Goal: Task Accomplishment & Management: Manage account settings

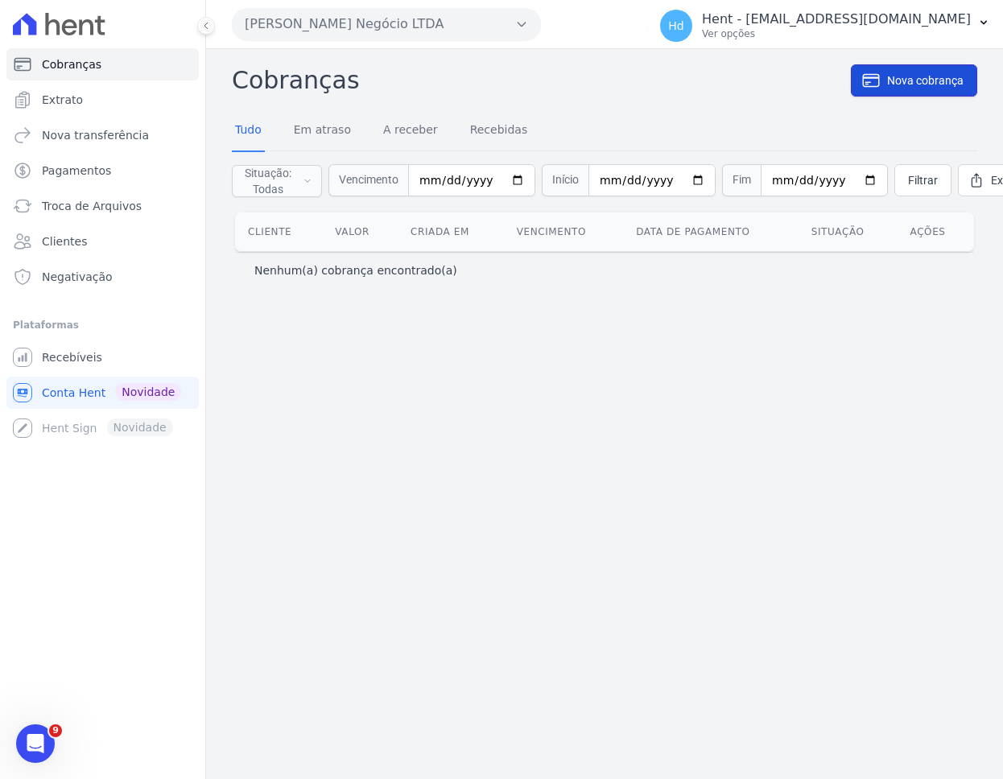
click at [903, 73] on span "Nova cobrança" at bounding box center [925, 80] width 76 height 16
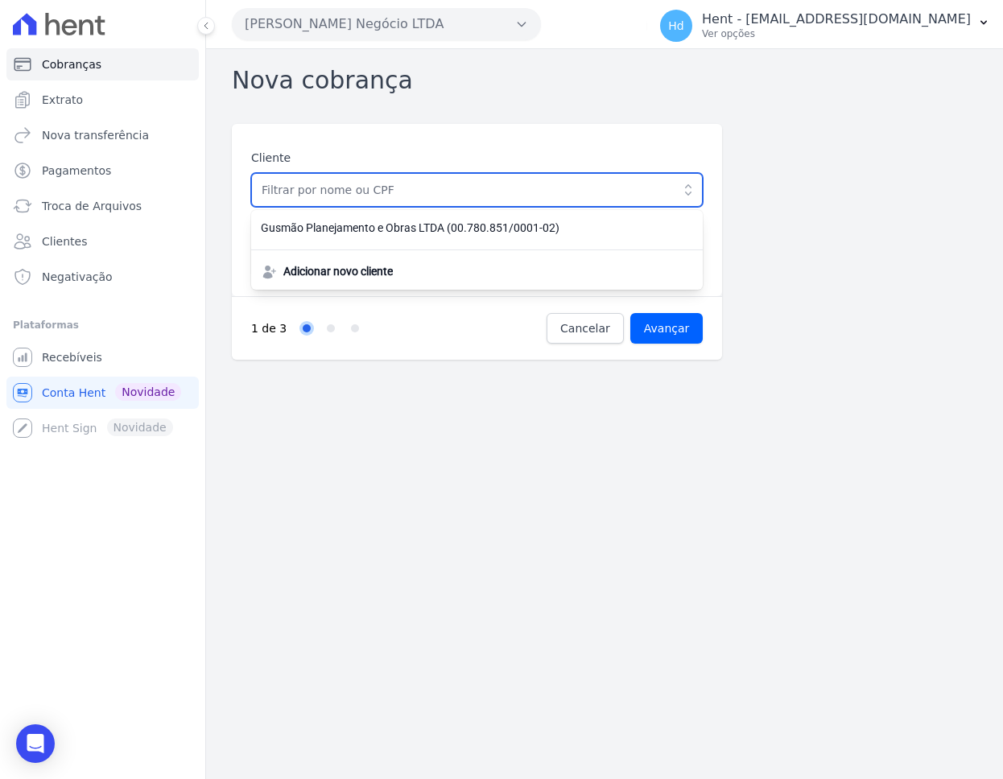
click at [478, 196] on input "text" at bounding box center [476, 190] width 451 height 34
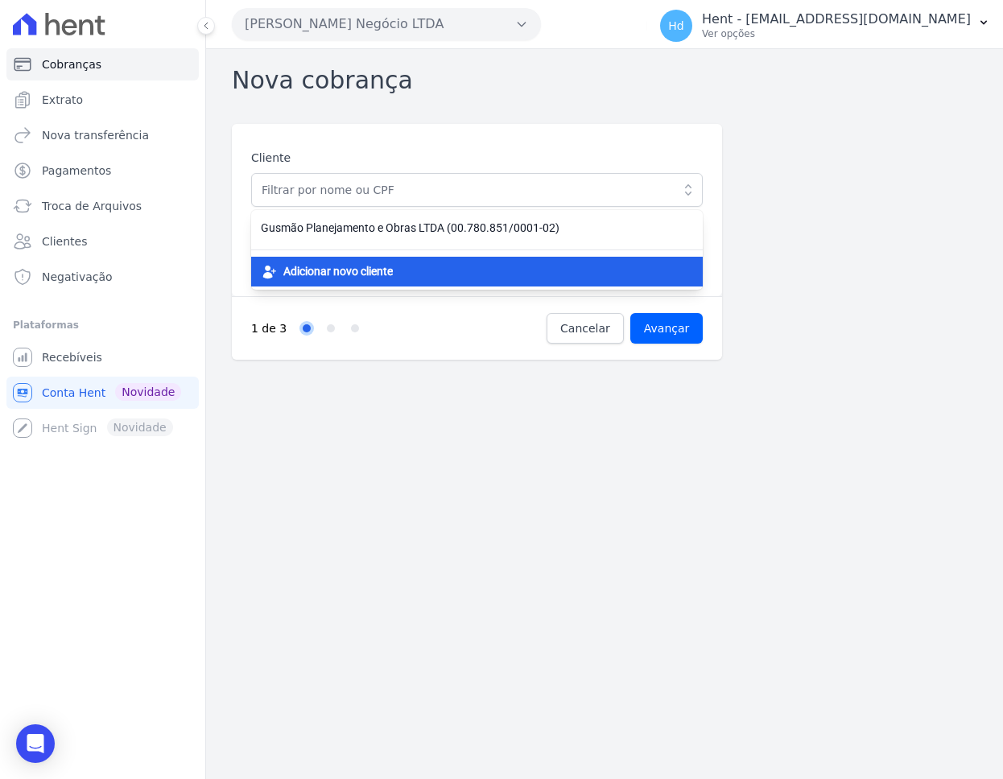
click at [448, 270] on div "Adicionar novo cliente" at bounding box center [476, 272] width 451 height 30
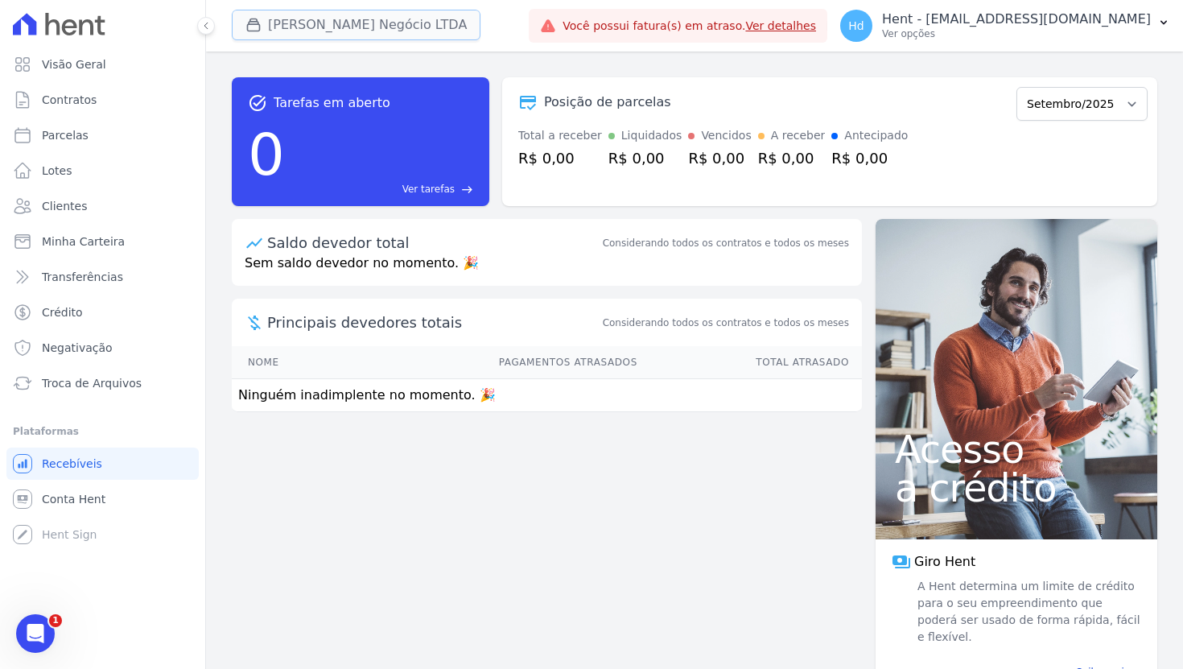
click at [414, 29] on button "[PERSON_NAME] Negócio LTDA" at bounding box center [356, 25] width 249 height 31
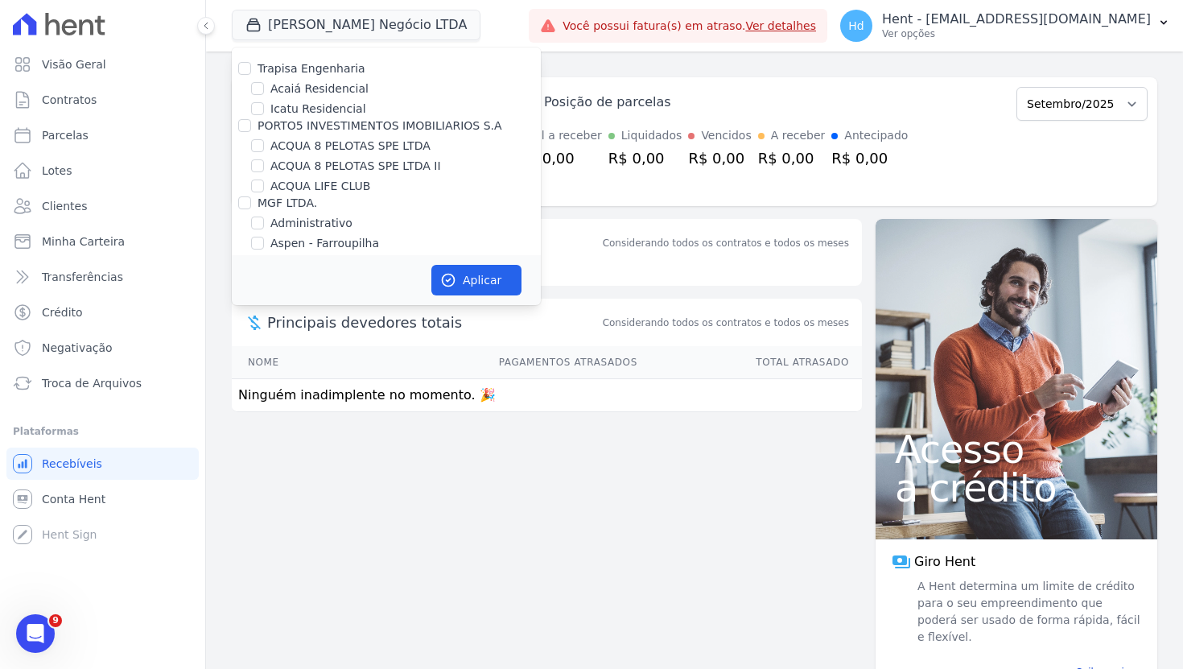
scroll to position [1607, 0]
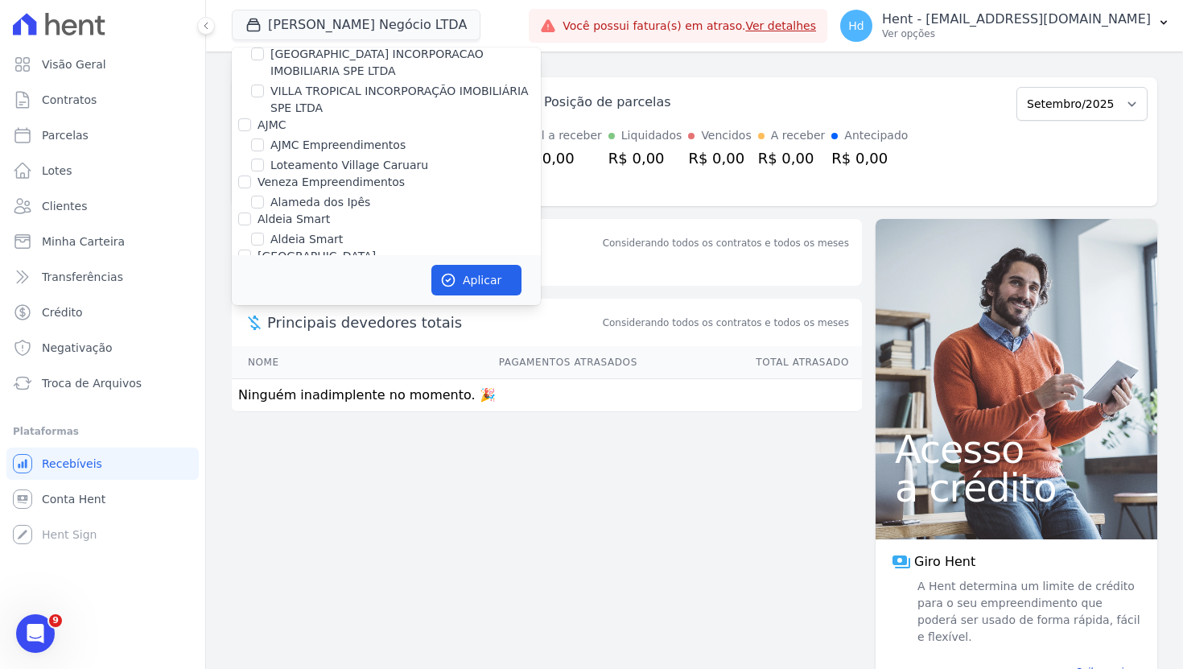
click at [298, 194] on label "Alameda dos Ipês" at bounding box center [320, 202] width 100 height 17
click at [264, 196] on input "Alameda dos Ipês" at bounding box center [257, 202] width 13 height 13
checkbox input "true"
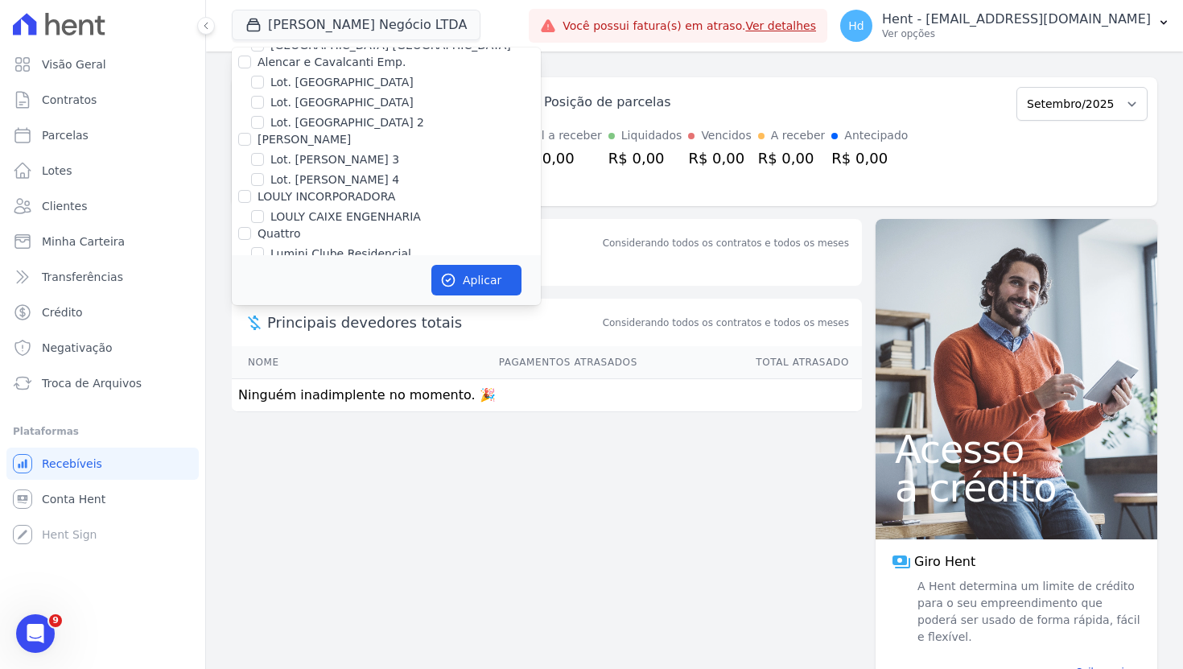
scroll to position [689, 0]
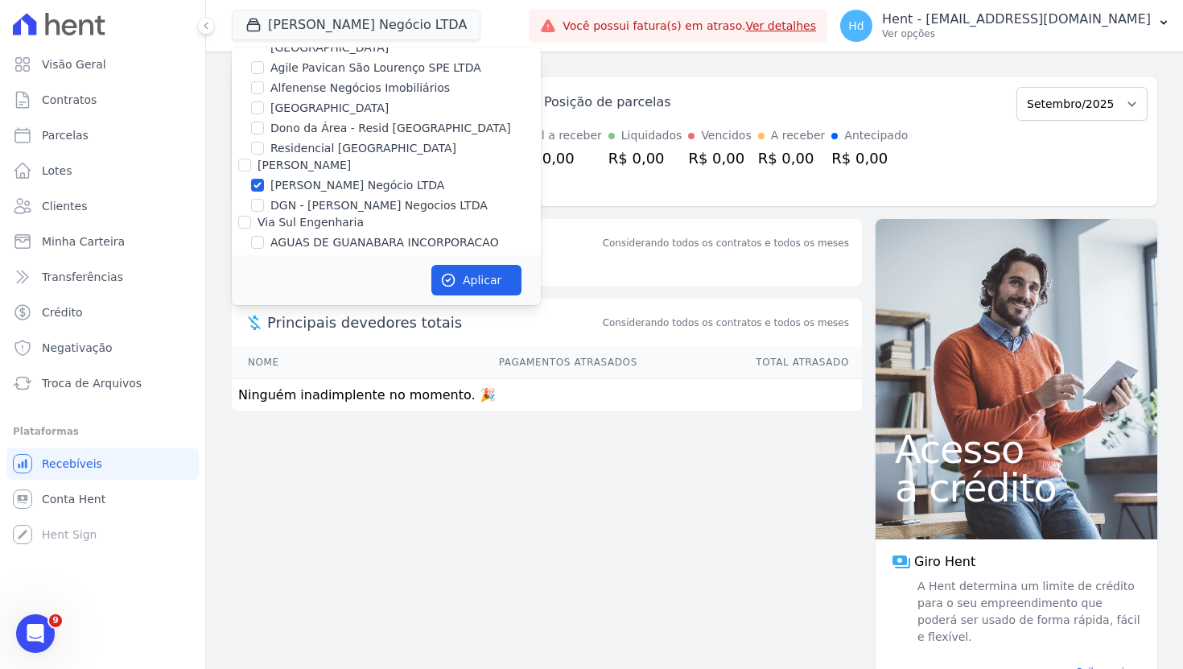
click at [380, 177] on label "[PERSON_NAME] Negócio LTDA" at bounding box center [357, 185] width 174 height 17
click at [264, 179] on input "[PERSON_NAME] Negócio LTDA" at bounding box center [257, 185] width 13 height 13
checkbox input "false"
click at [471, 266] on button "Aplicar" at bounding box center [476, 280] width 90 height 31
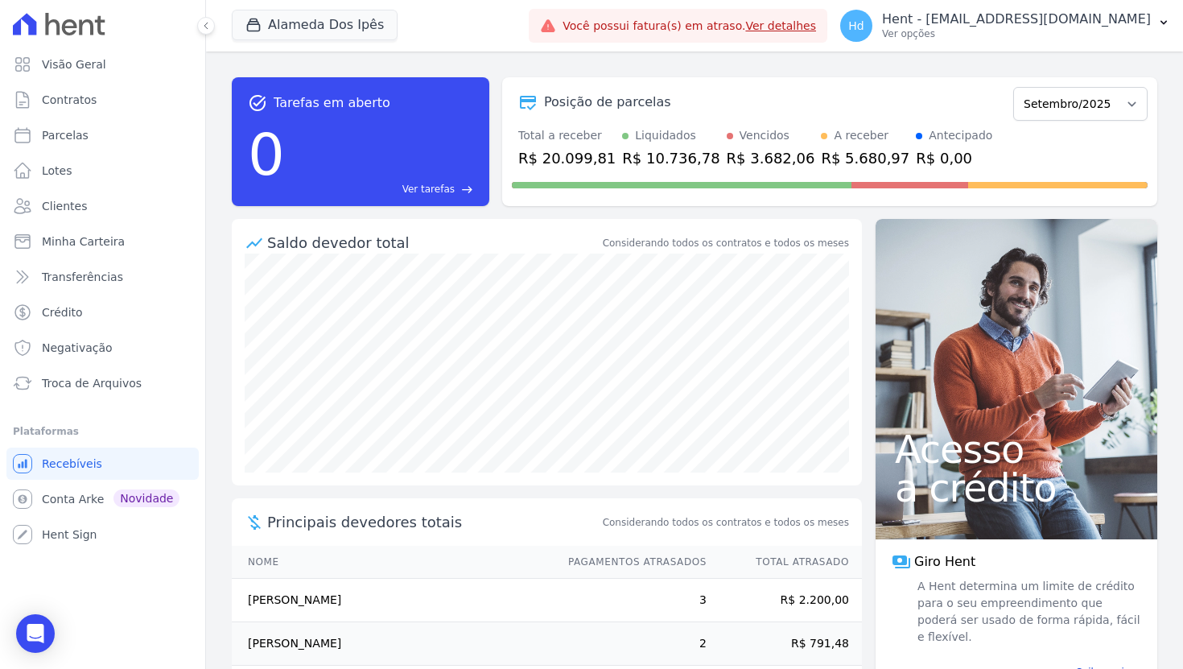
click at [930, 84] on div "Posição de parcelas Setembro/2023 Outubro/2023 Novembro/2023 Dezembro/2023 Jane…" at bounding box center [830, 102] width 636 height 37
click at [357, 32] on button "Alameda Dos Ipês" at bounding box center [315, 25] width 166 height 31
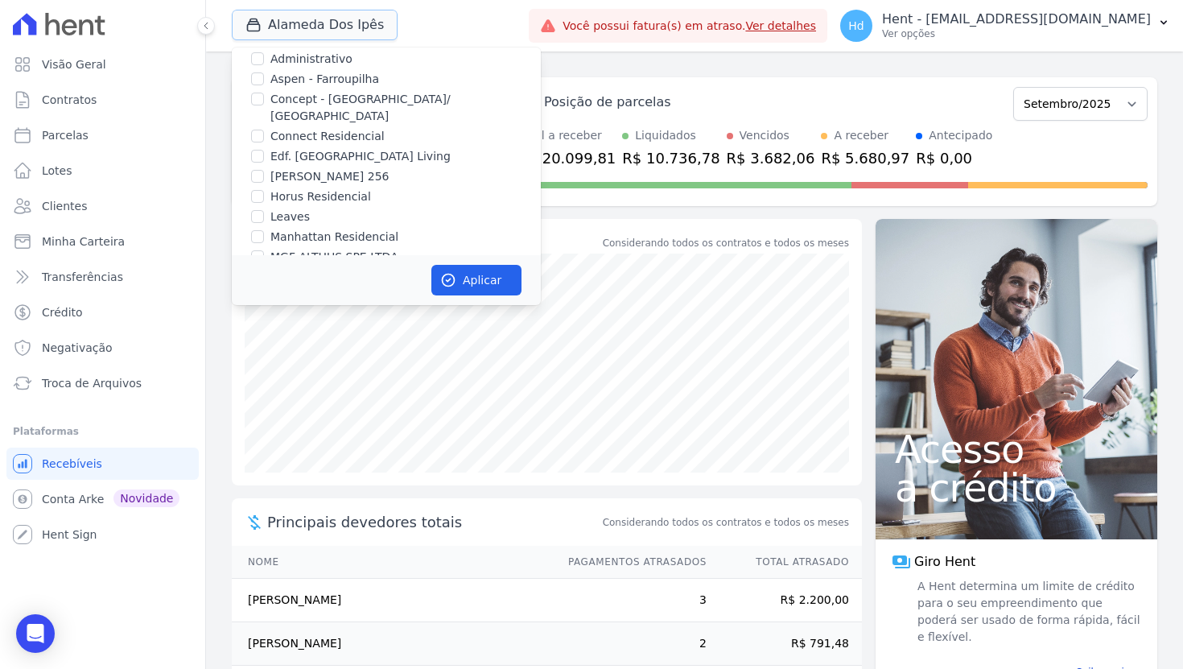
scroll to position [165, 0]
click at [361, 23] on button "Alameda Dos Ipês" at bounding box center [315, 25] width 166 height 31
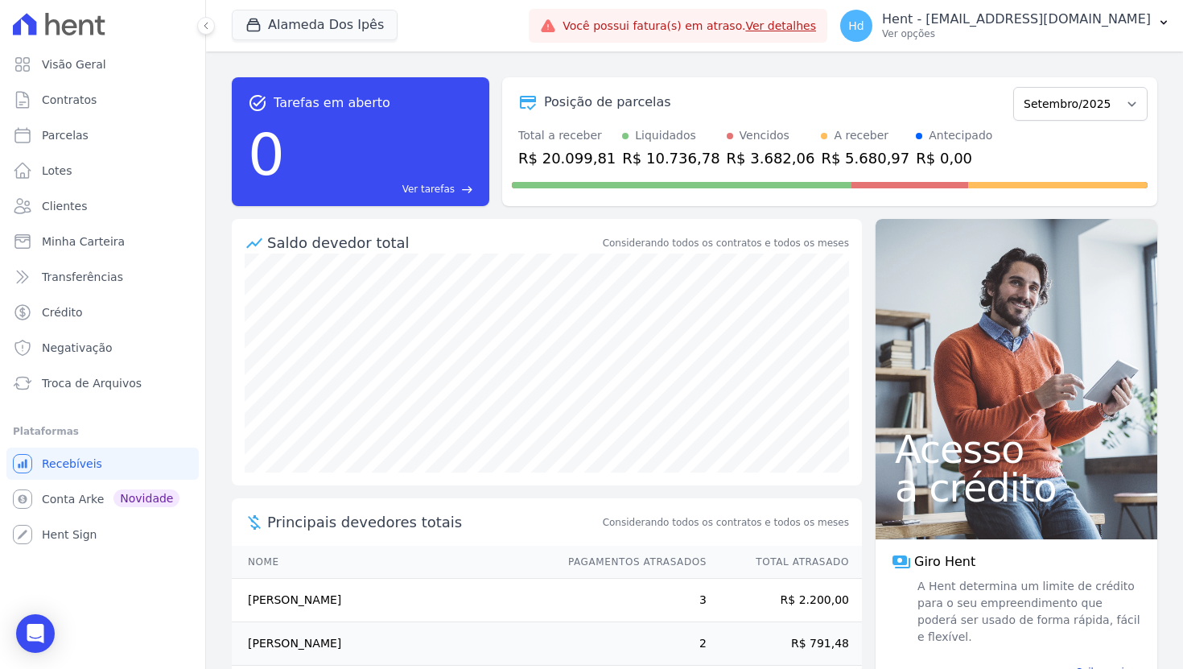
click at [561, 68] on div "task_alt Tarefas em aberto 0 Ver tarefas east Posição de parcelas Setembro/2023…" at bounding box center [695, 141] width 926 height 155
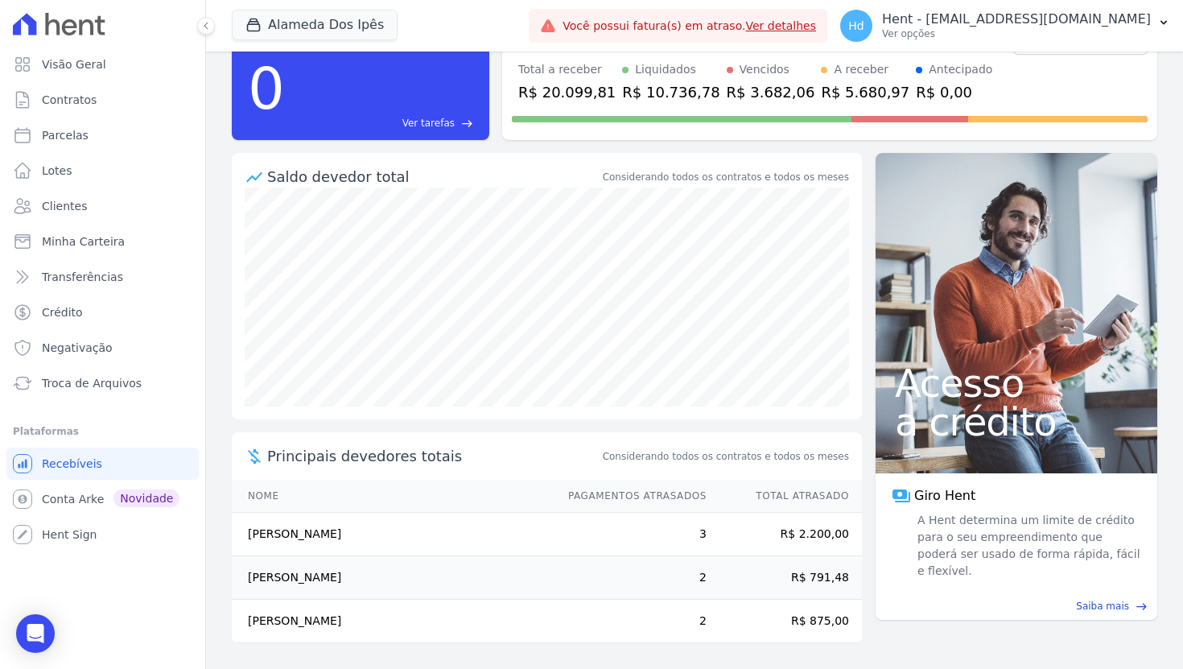
click at [484, 177] on div "Saldo devedor total" at bounding box center [433, 177] width 332 height 22
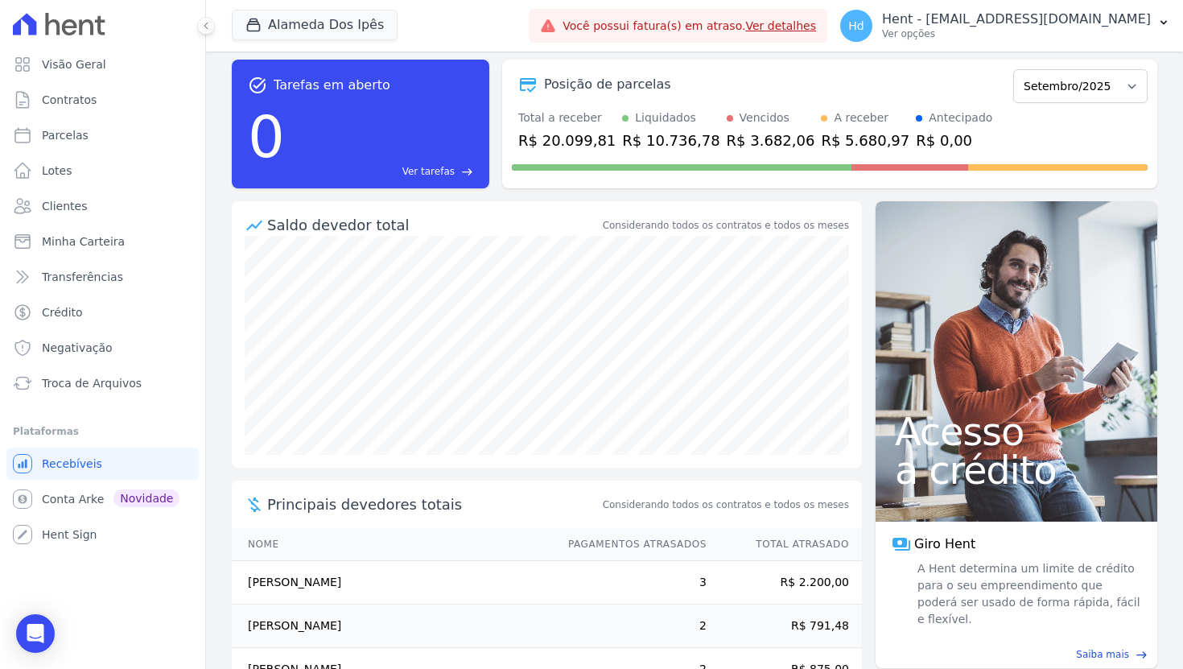
scroll to position [0, 0]
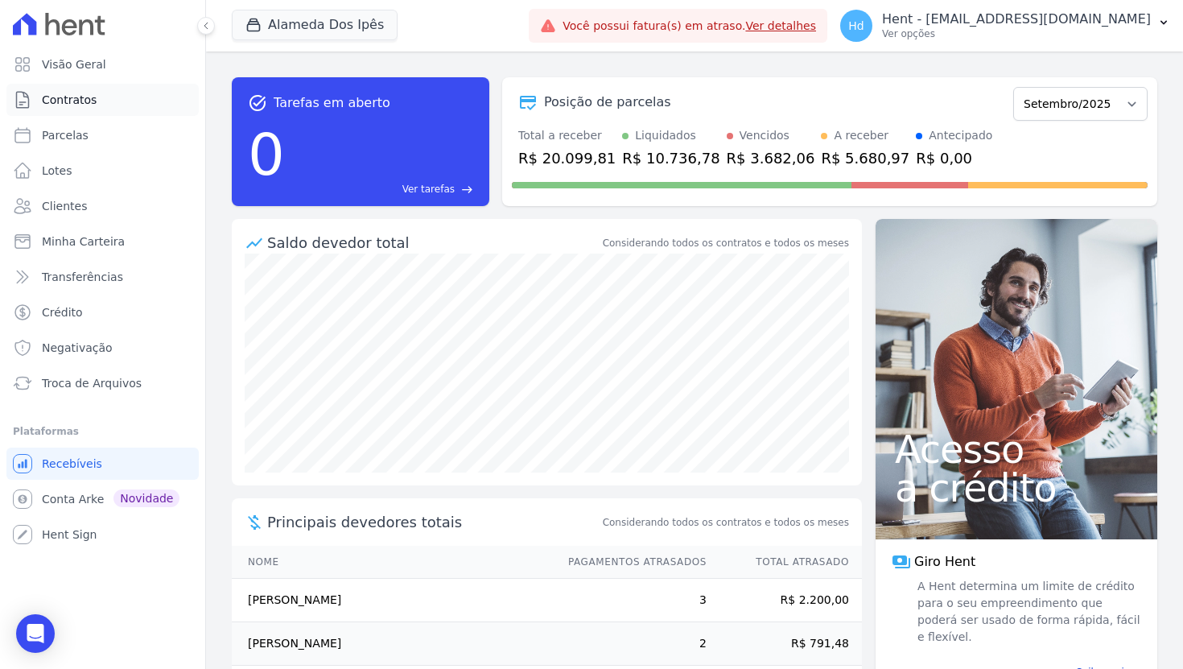
click at [95, 100] on link "Contratos" at bounding box center [102, 100] width 192 height 32
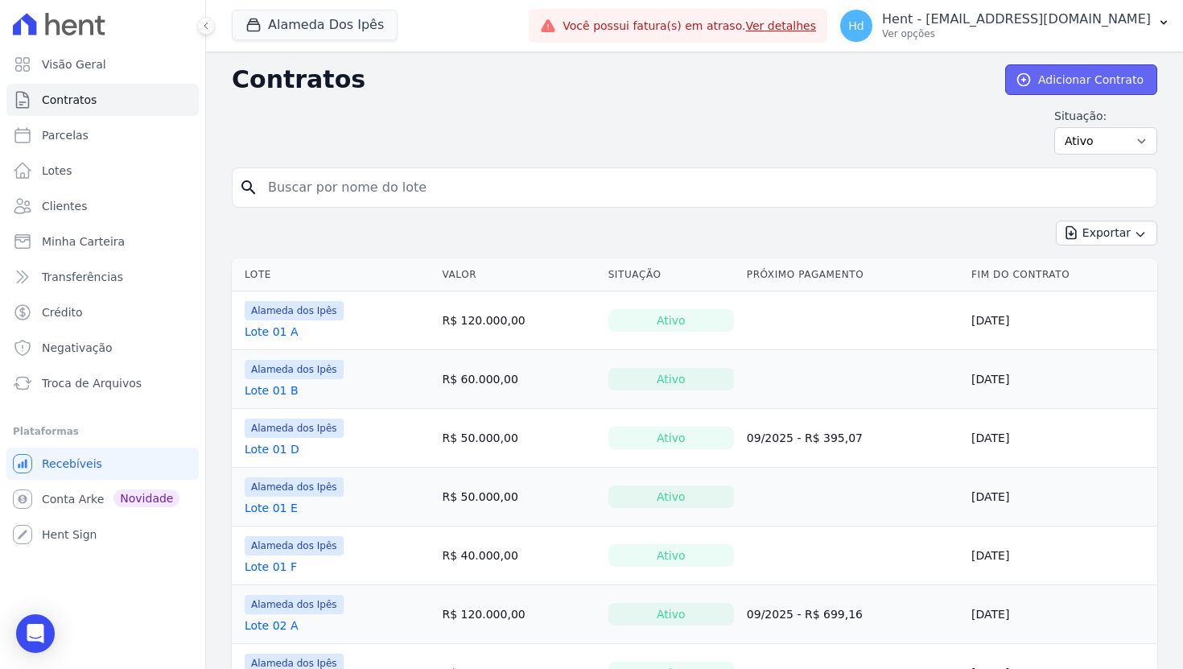
click at [1054, 87] on link "Adicionar Contrato" at bounding box center [1081, 79] width 152 height 31
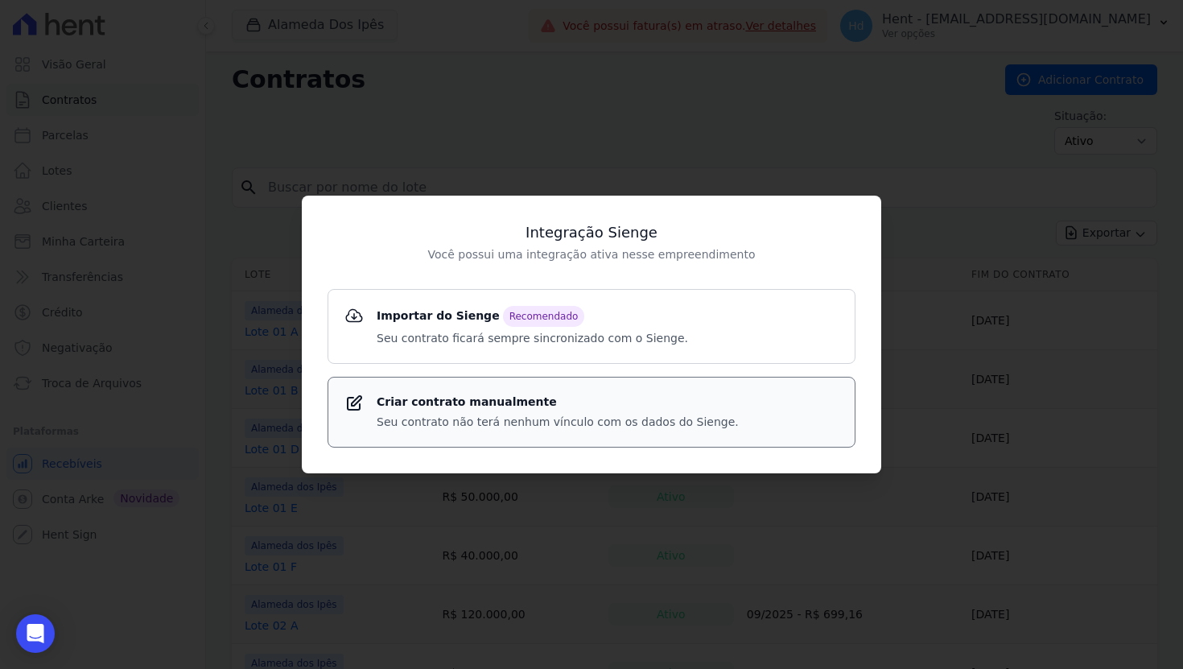
click at [452, 409] on strong "Criar contrato manualmente" at bounding box center [558, 402] width 362 height 17
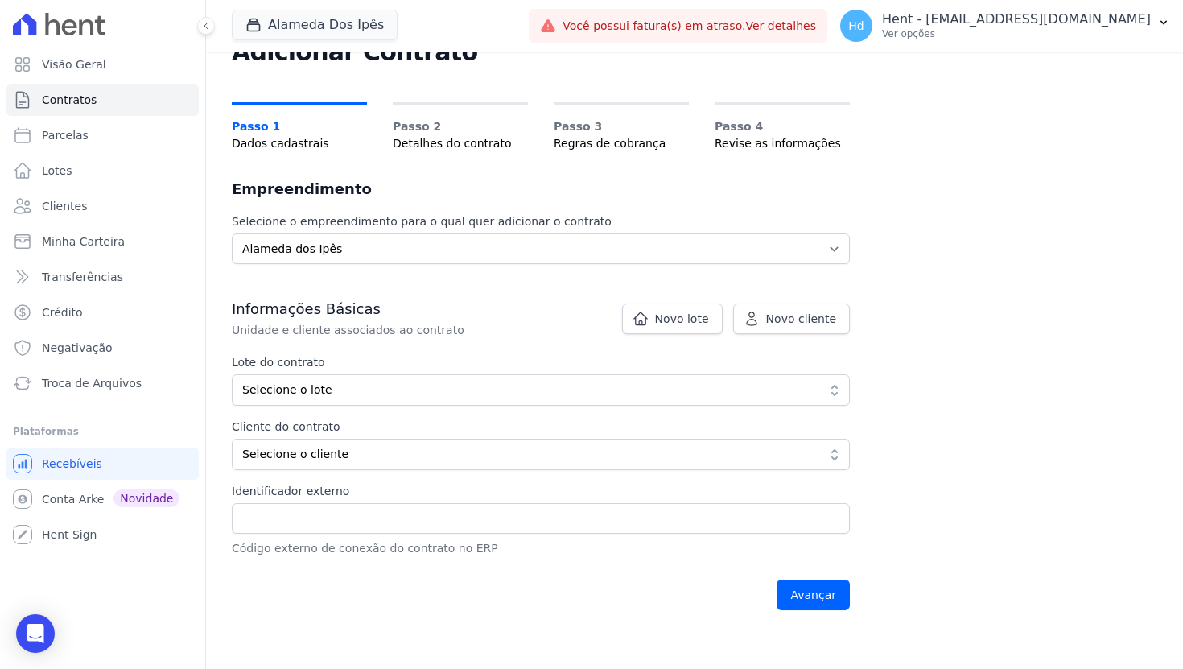
scroll to position [28, 0]
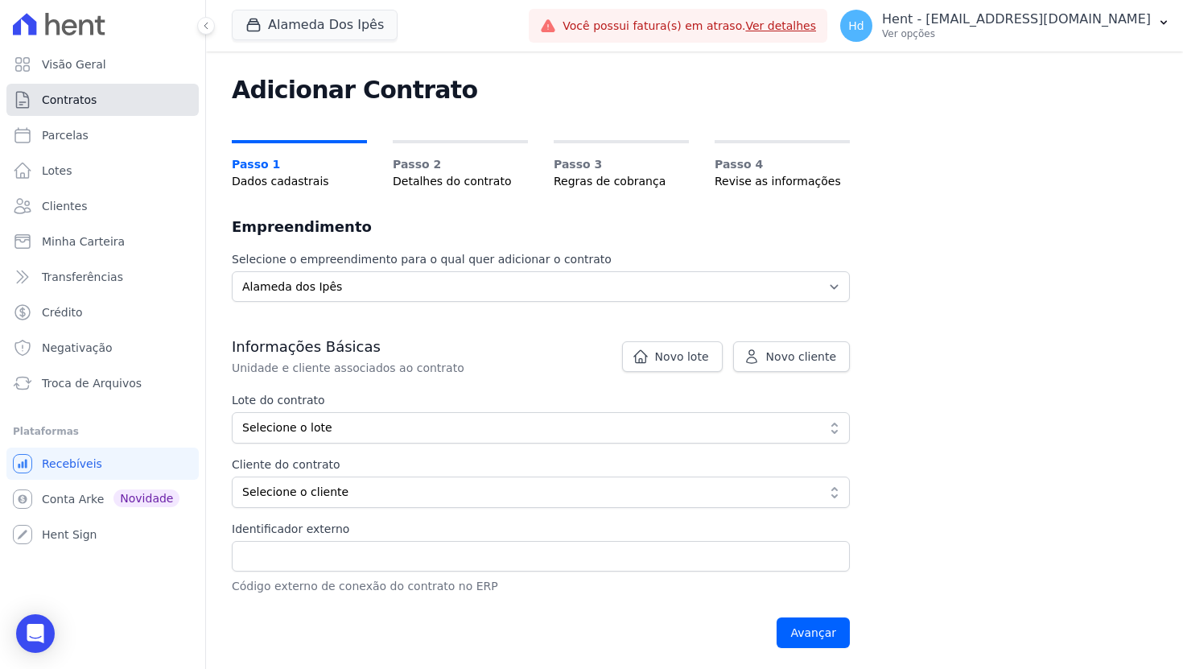
click at [101, 104] on link "Contratos" at bounding box center [102, 100] width 192 height 32
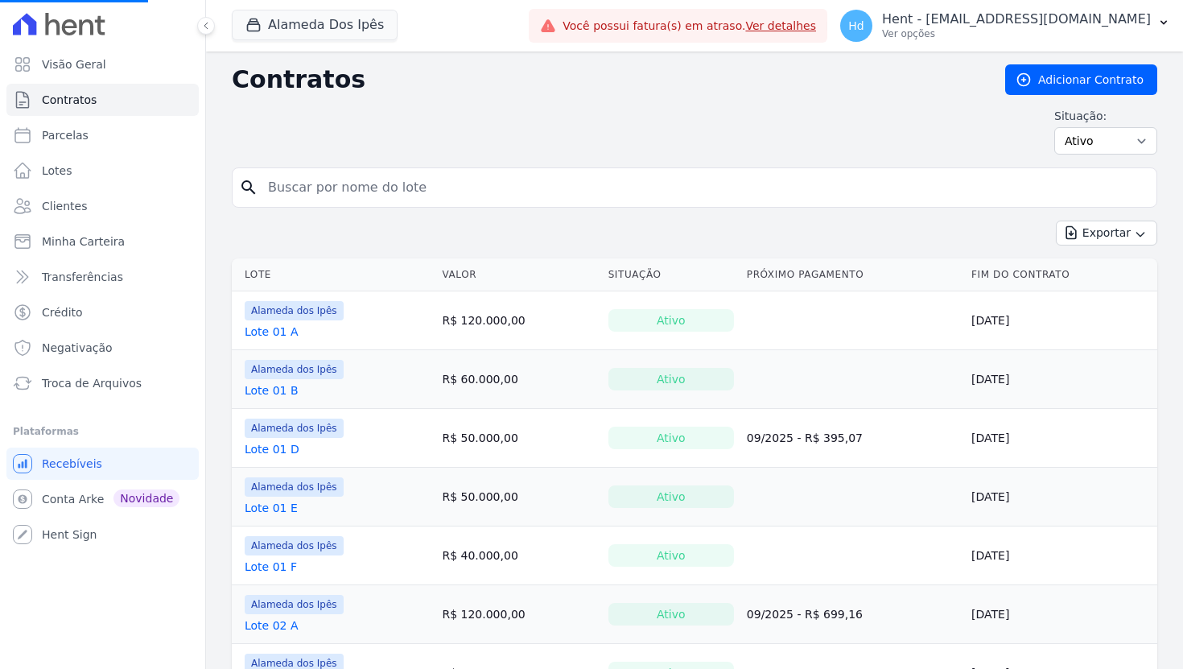
click at [282, 333] on link "Lote 01 A" at bounding box center [272, 332] width 54 height 16
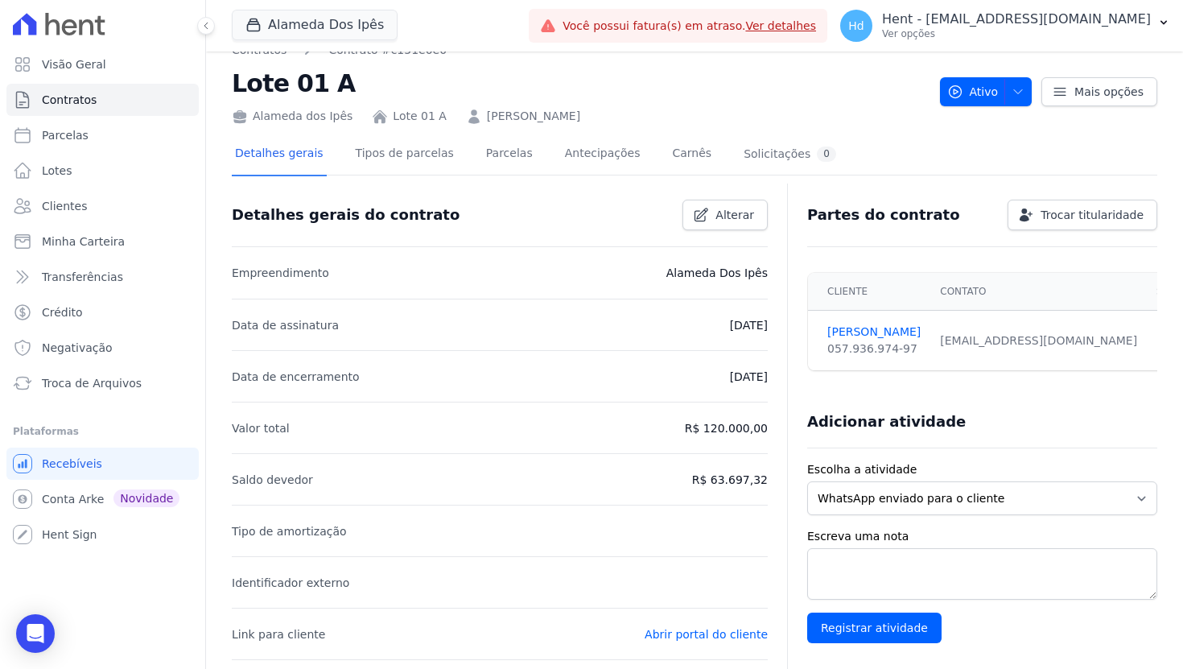
scroll to position [35, 0]
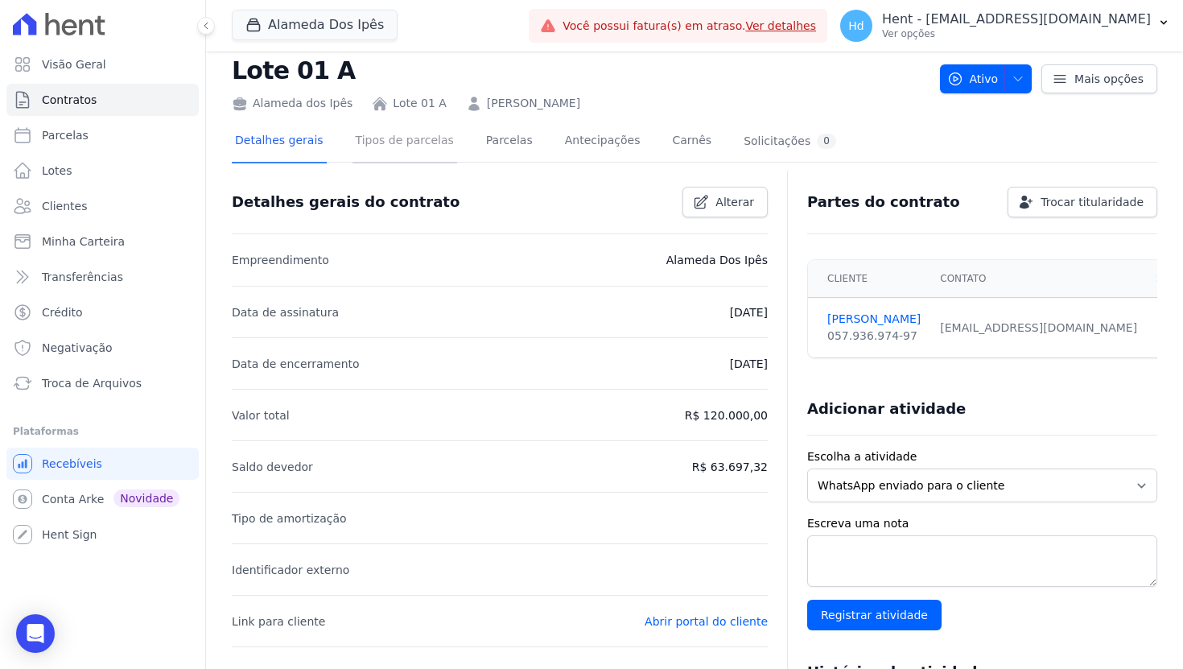
click at [393, 136] on link "Tipos de parcelas" at bounding box center [405, 142] width 105 height 43
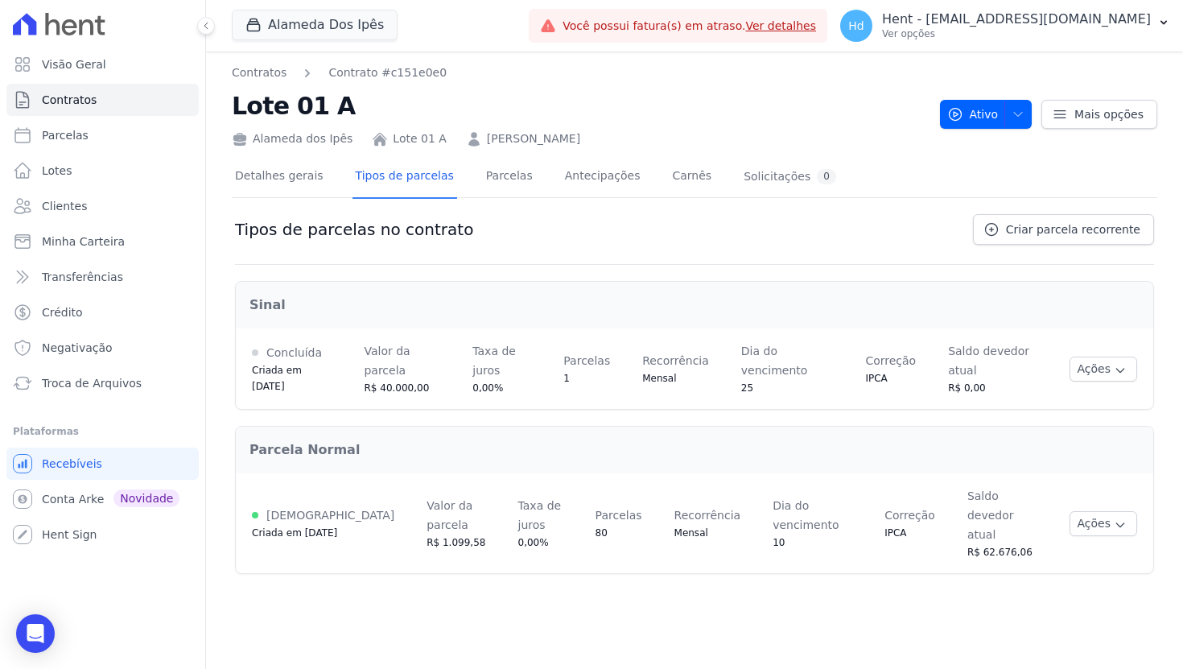
click at [269, 305] on h2 "Sinal" at bounding box center [694, 304] width 890 height 19
click at [303, 445] on h2 "Parcela Normal" at bounding box center [694, 449] width 890 height 19
click at [497, 188] on link "Parcelas" at bounding box center [509, 177] width 53 height 43
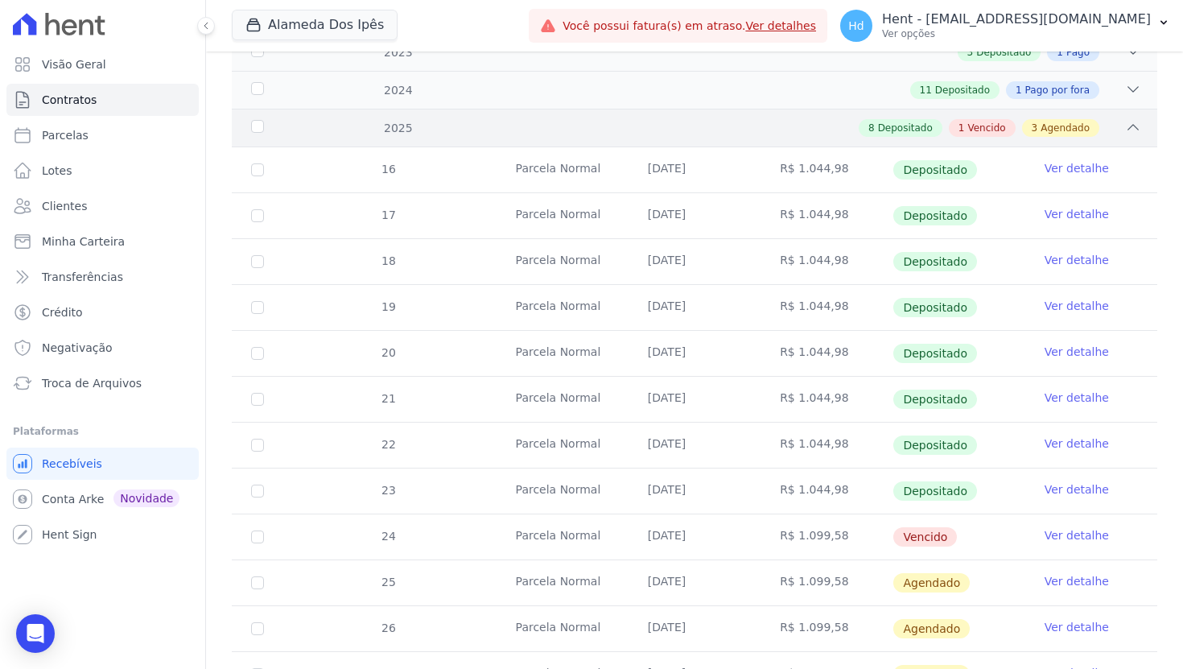
scroll to position [274, 0]
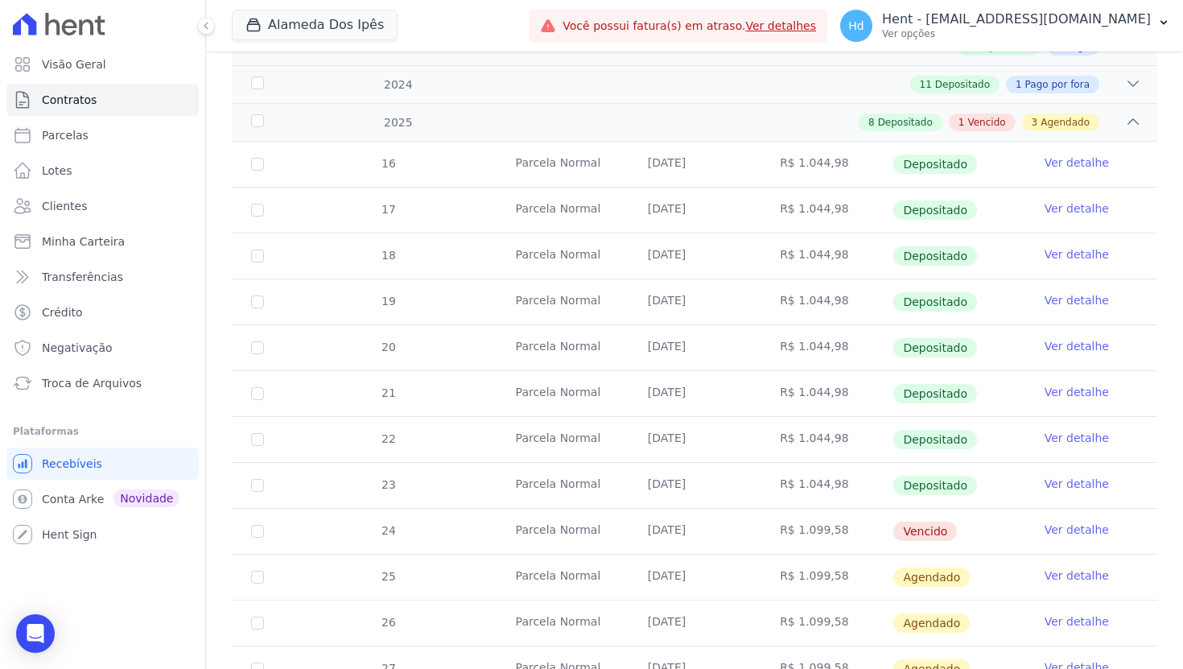
click at [930, 212] on span "Depositado" at bounding box center [935, 209] width 84 height 19
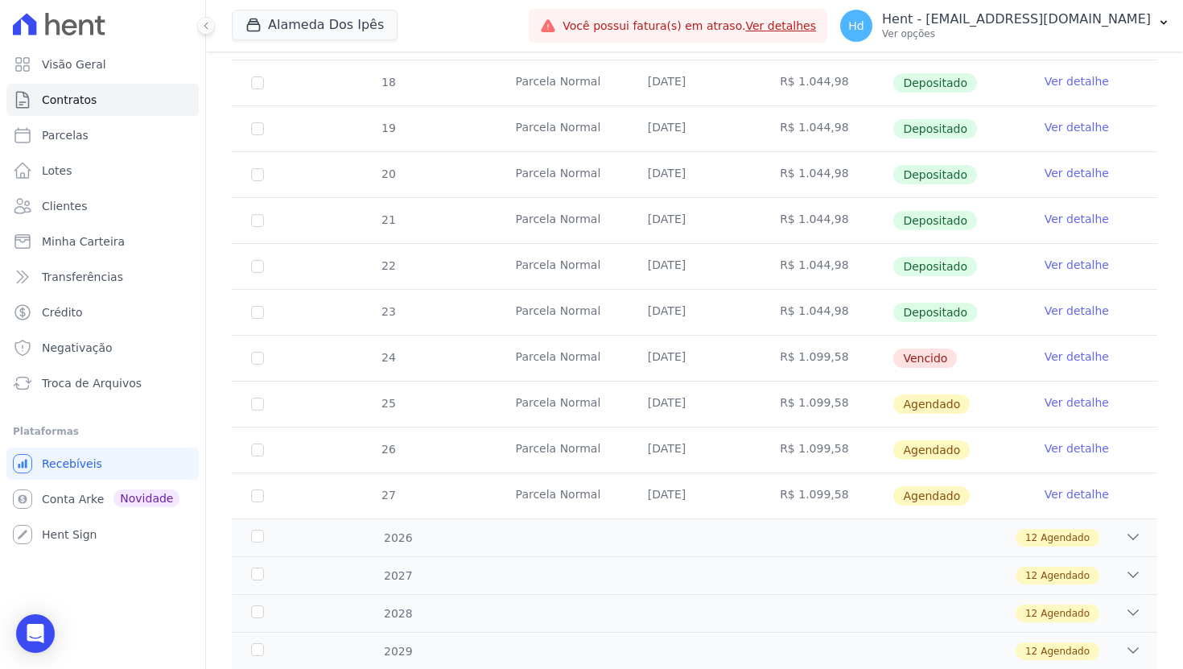
scroll to position [478, 0]
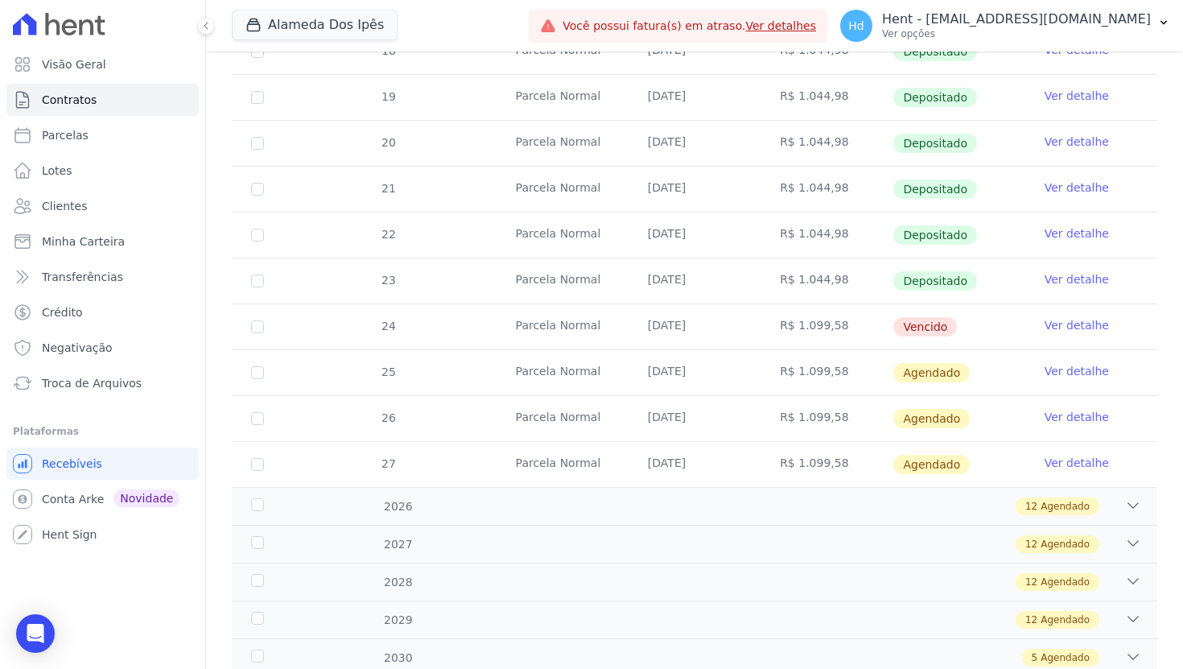
click at [914, 324] on span "Vencido" at bounding box center [925, 326] width 64 height 19
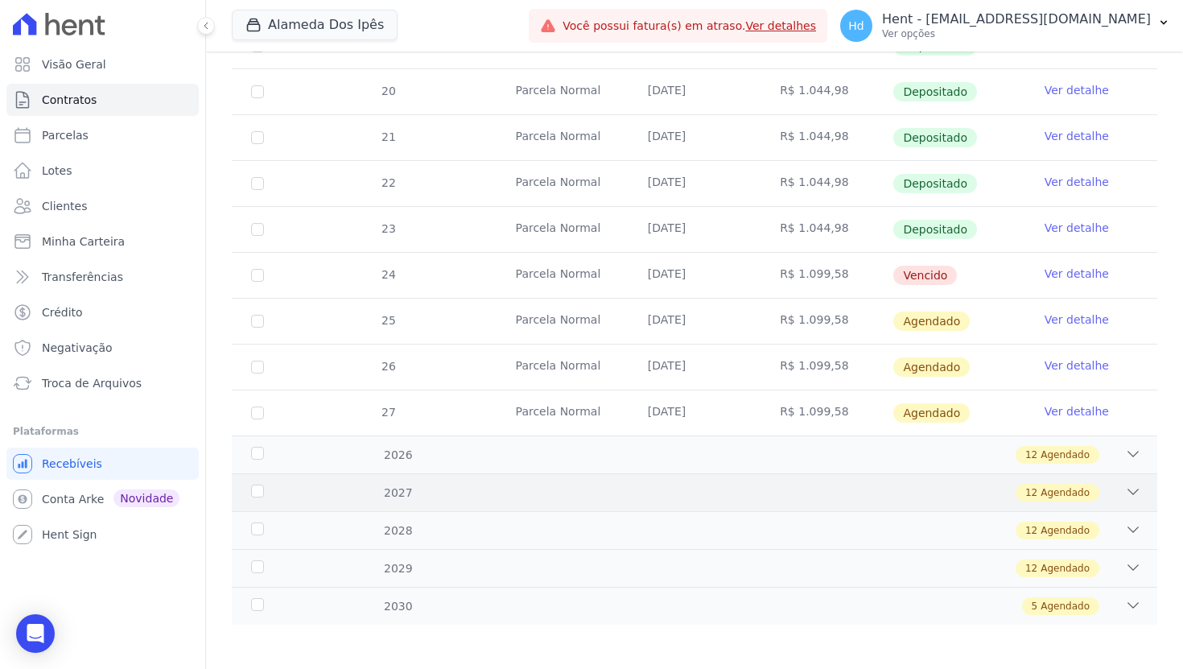
scroll to position [534, 0]
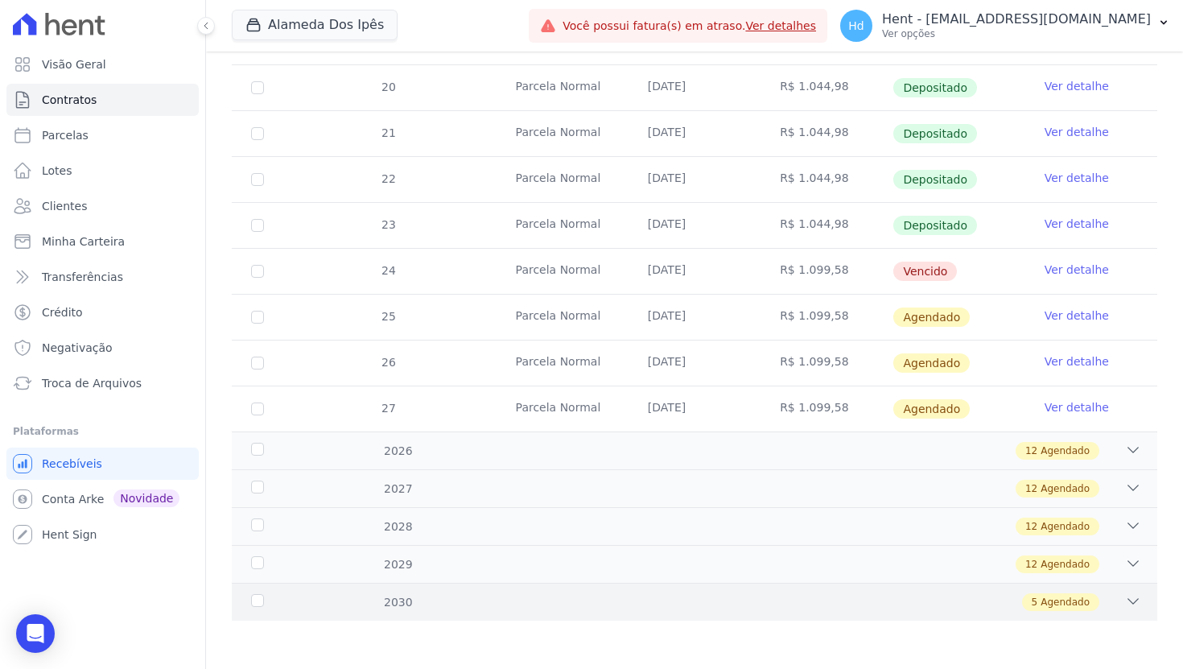
click at [1016, 598] on div "5 Agendado" at bounding box center [739, 602] width 803 height 18
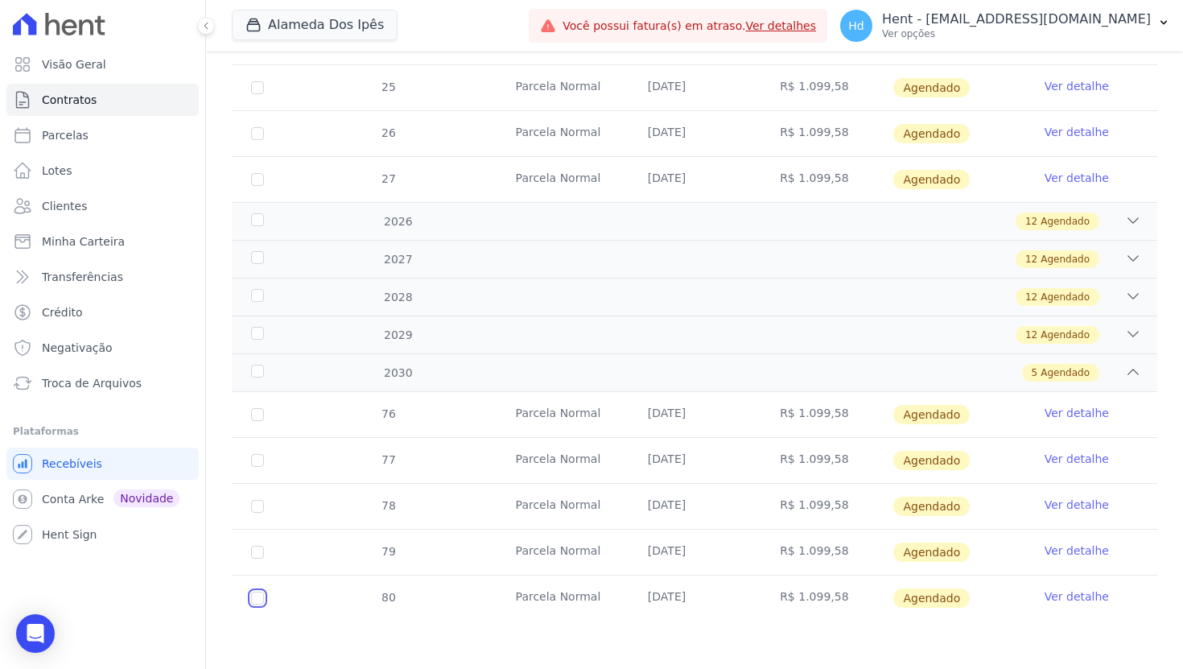
click at [254, 593] on input "checkbox" at bounding box center [257, 598] width 13 height 13
checkbox input "true"
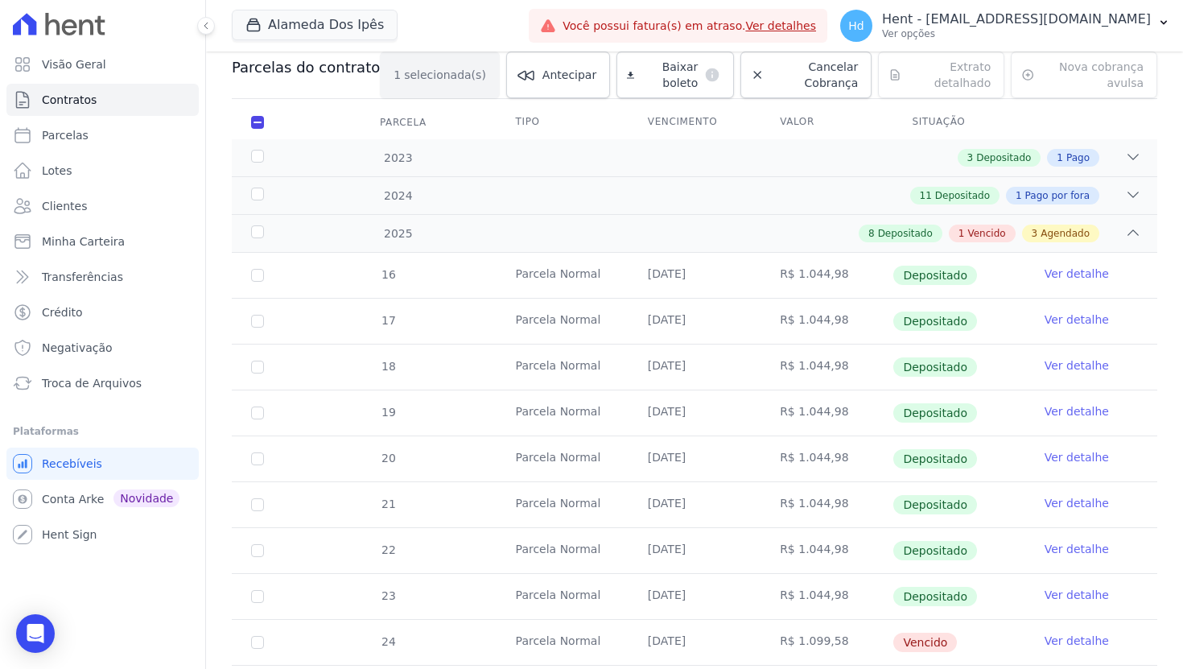
scroll to position [27, 0]
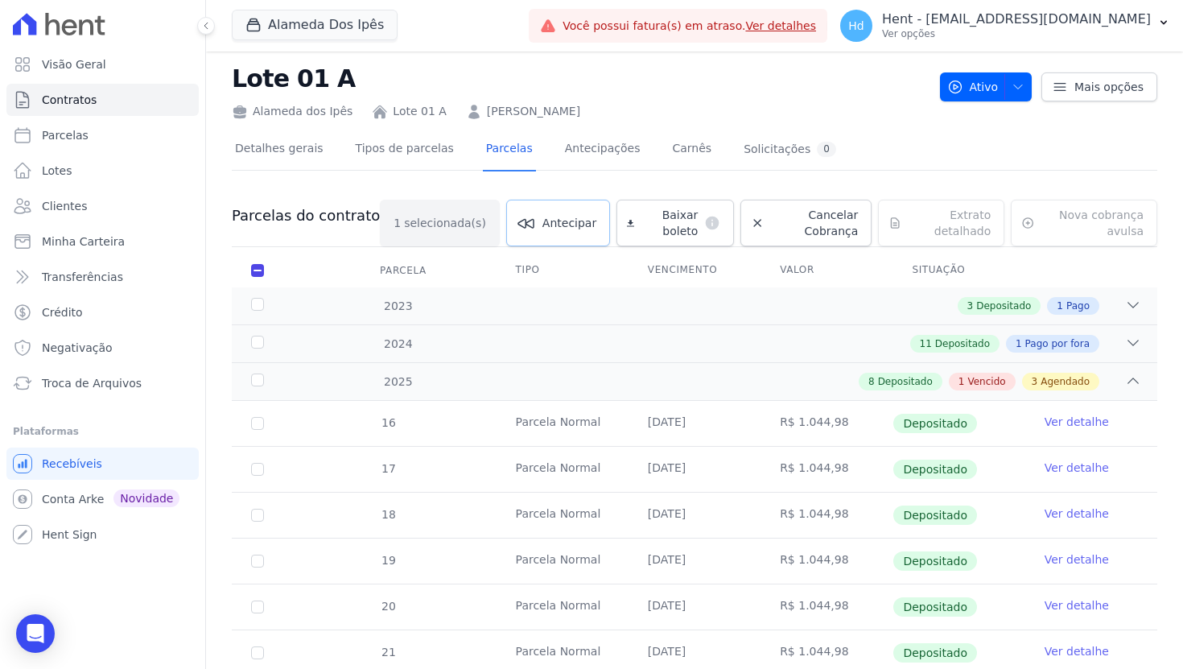
click at [550, 217] on span "Antecipar" at bounding box center [569, 223] width 54 height 16
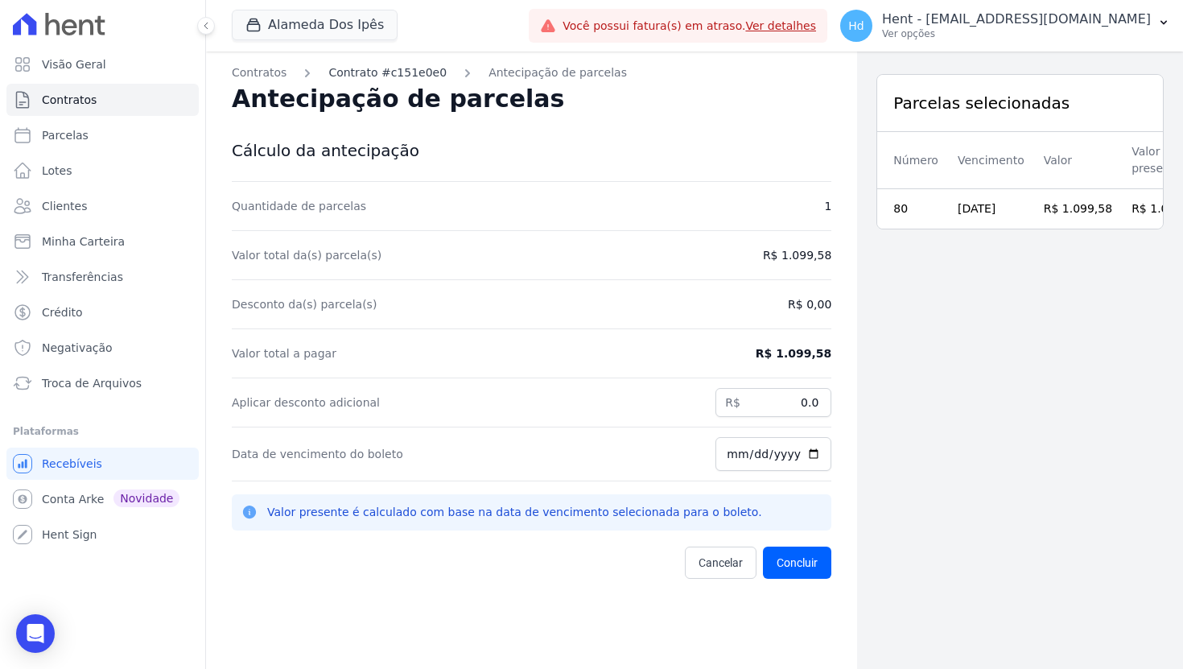
click at [412, 71] on link "Contrato #c151e0e0" at bounding box center [387, 72] width 118 height 17
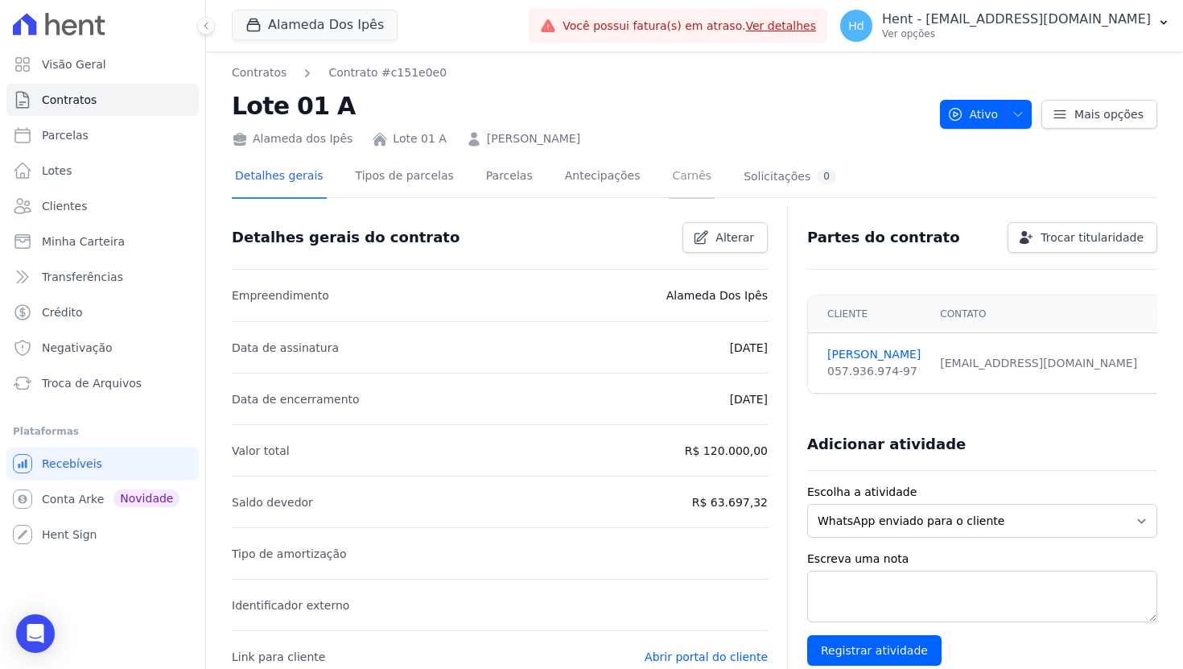
click at [670, 178] on link "Carnês" at bounding box center [692, 177] width 46 height 43
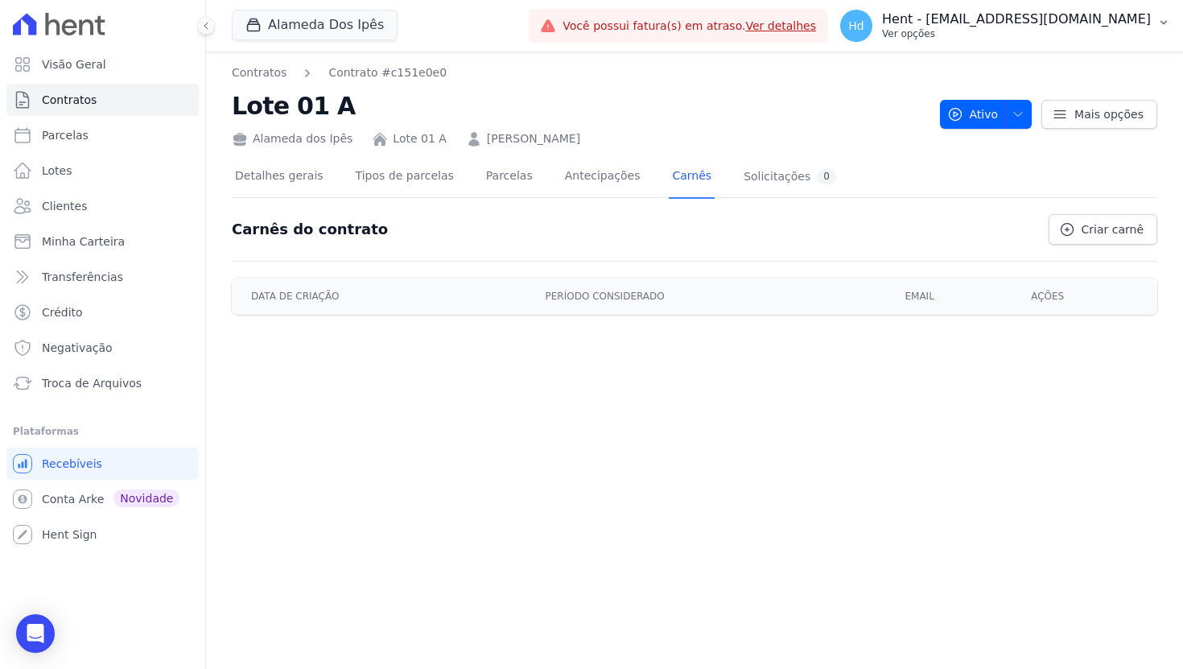
click at [1048, 15] on p "Hent - [EMAIL_ADDRESS][DOMAIN_NAME]" at bounding box center [1016, 19] width 269 height 16
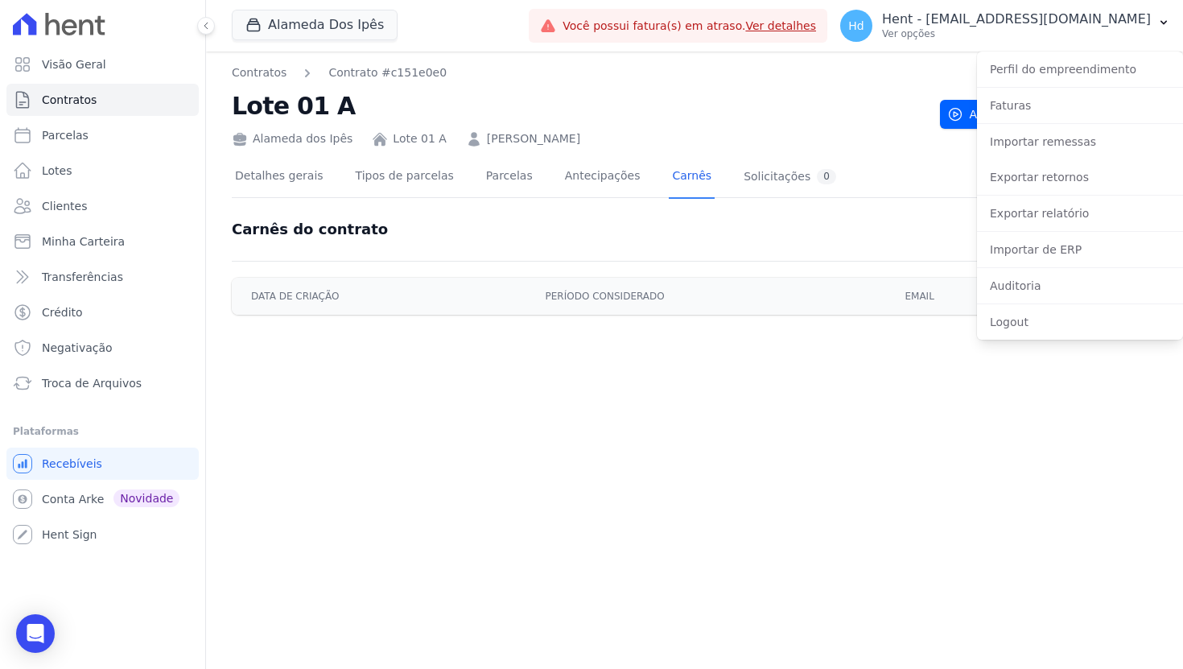
click at [823, 126] on div "Alameda dos Ipês Lote 01 A Francenildo Ferreira de Lima" at bounding box center [579, 135] width 695 height 23
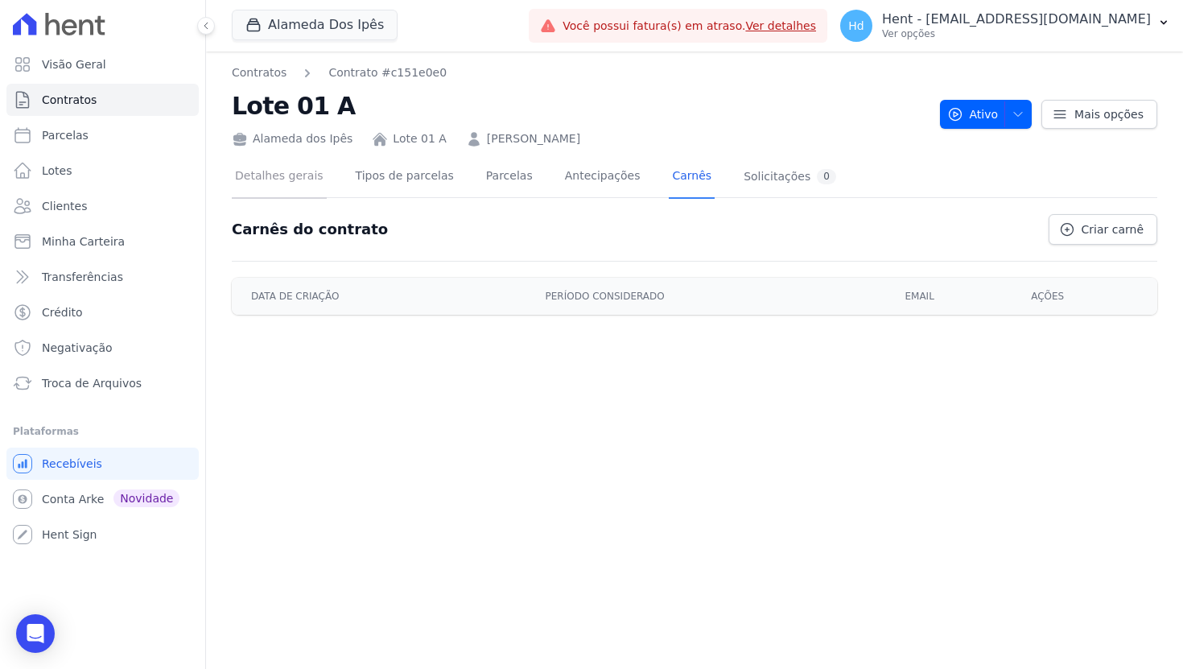
click at [297, 168] on link "Detalhes gerais" at bounding box center [279, 177] width 95 height 43
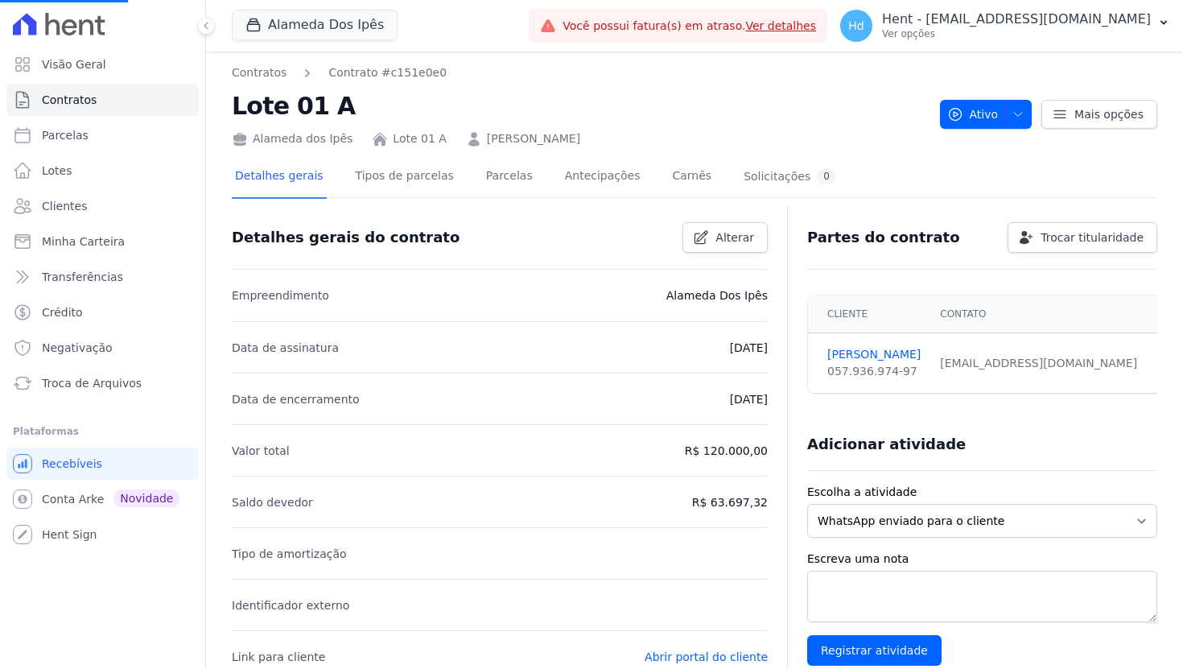
scroll to position [10, 0]
click at [78, 139] on span "Parcelas" at bounding box center [65, 135] width 47 height 16
select select
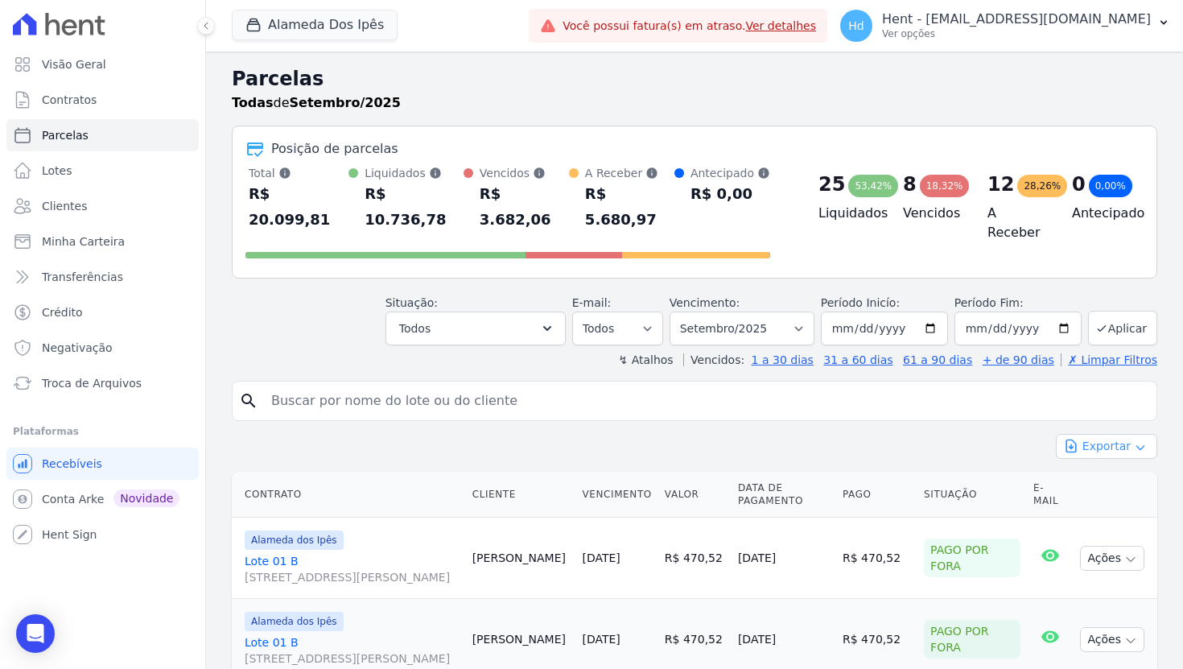
click at [1106, 434] on button "Exportar" at bounding box center [1106, 446] width 101 height 25
click at [1098, 434] on button "Exportar" at bounding box center [1106, 446] width 101 height 25
click at [281, 325] on div "Situação: Agendado Em Aberto Pago Processando Cancelado Vencido Transferindo De…" at bounding box center [695, 316] width 926 height 57
click at [84, 386] on span "Troca de Arquivos" at bounding box center [92, 383] width 100 height 16
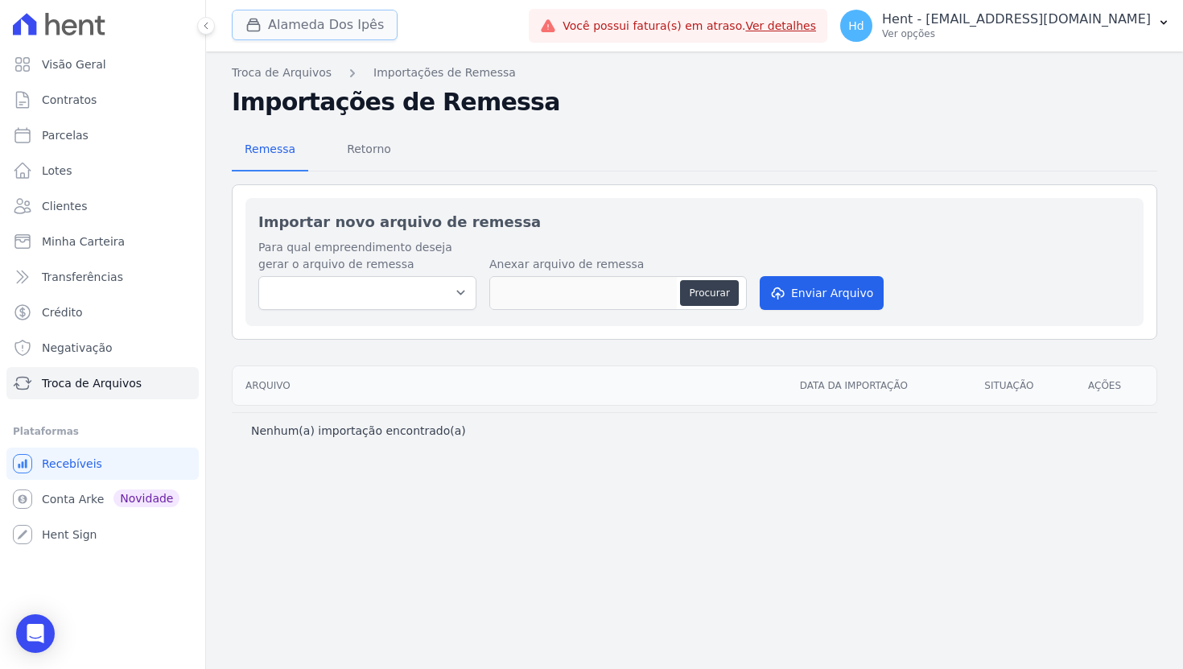
click at [349, 21] on button "Alameda Dos Ipês" at bounding box center [315, 25] width 166 height 31
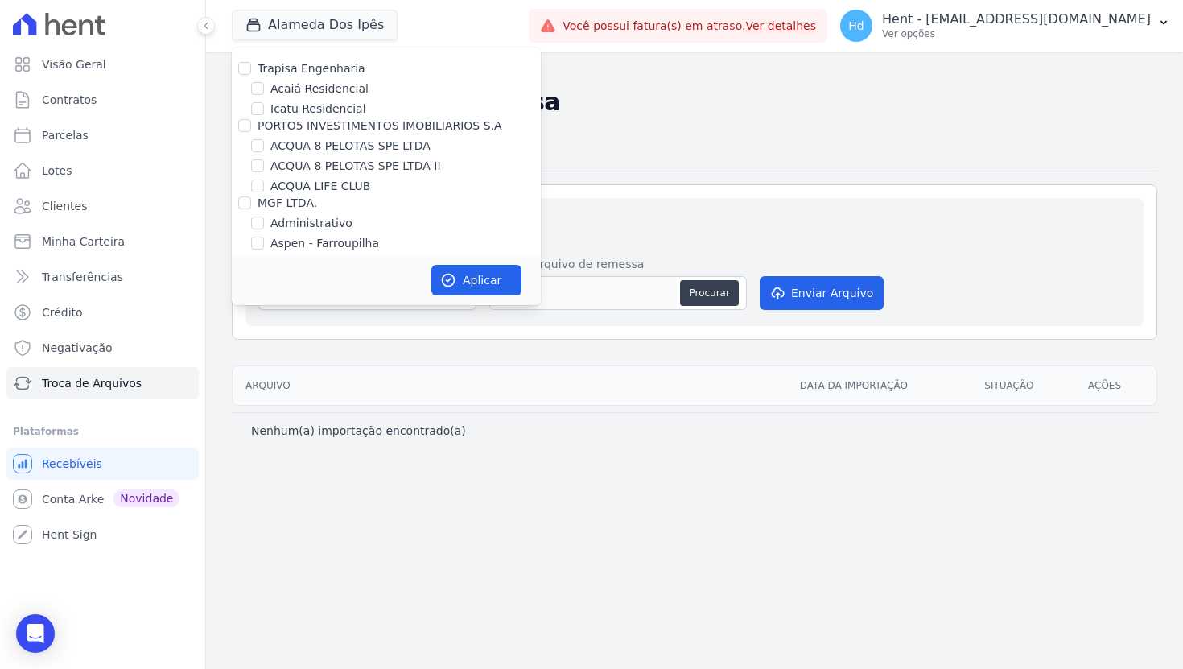
scroll to position [3807, 0]
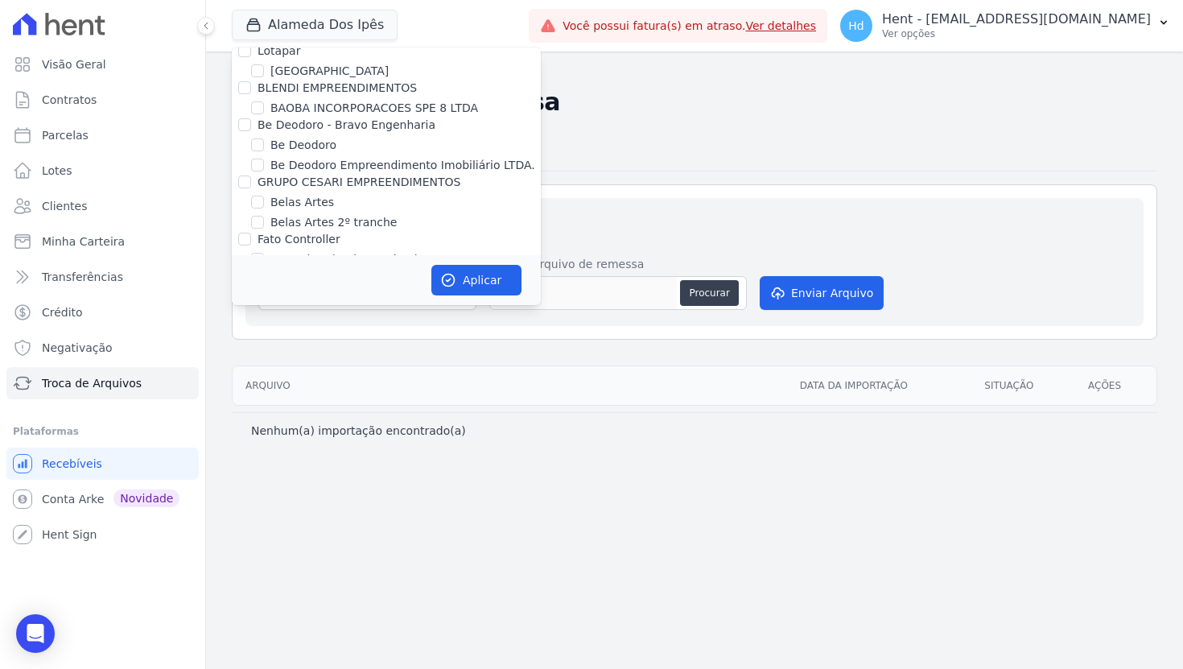
click at [298, 194] on label "Belas Artes" at bounding box center [302, 202] width 64 height 17
click at [264, 196] on input "Belas Artes" at bounding box center [257, 202] width 13 height 13
checkbox input "true"
click at [484, 286] on button "Aplicar" at bounding box center [476, 280] width 90 height 31
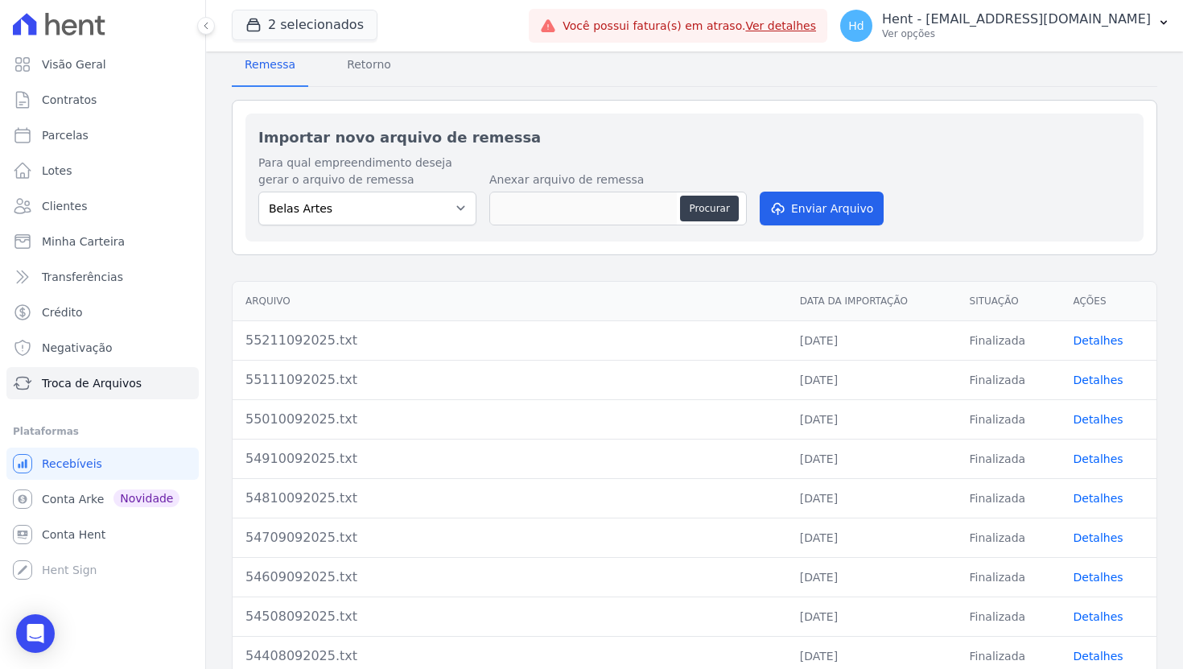
scroll to position [85, 0]
click at [1098, 338] on link "Detalhes" at bounding box center [1098, 339] width 50 height 13
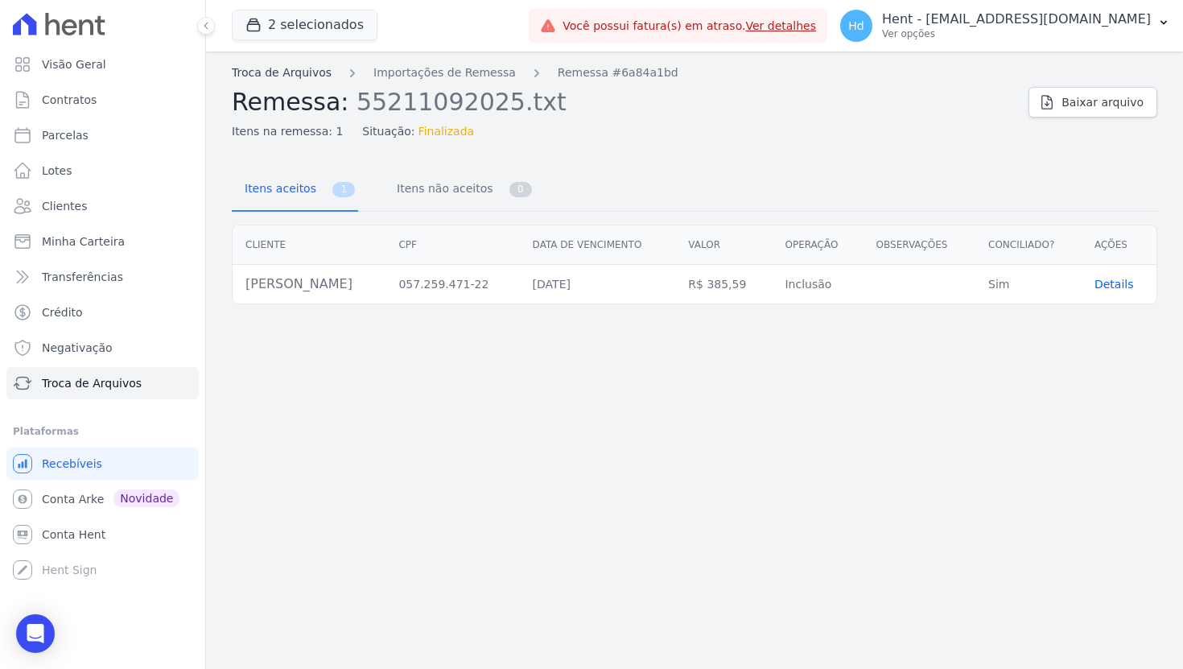
click at [289, 72] on link "Troca de Arquivos" at bounding box center [282, 72] width 100 height 17
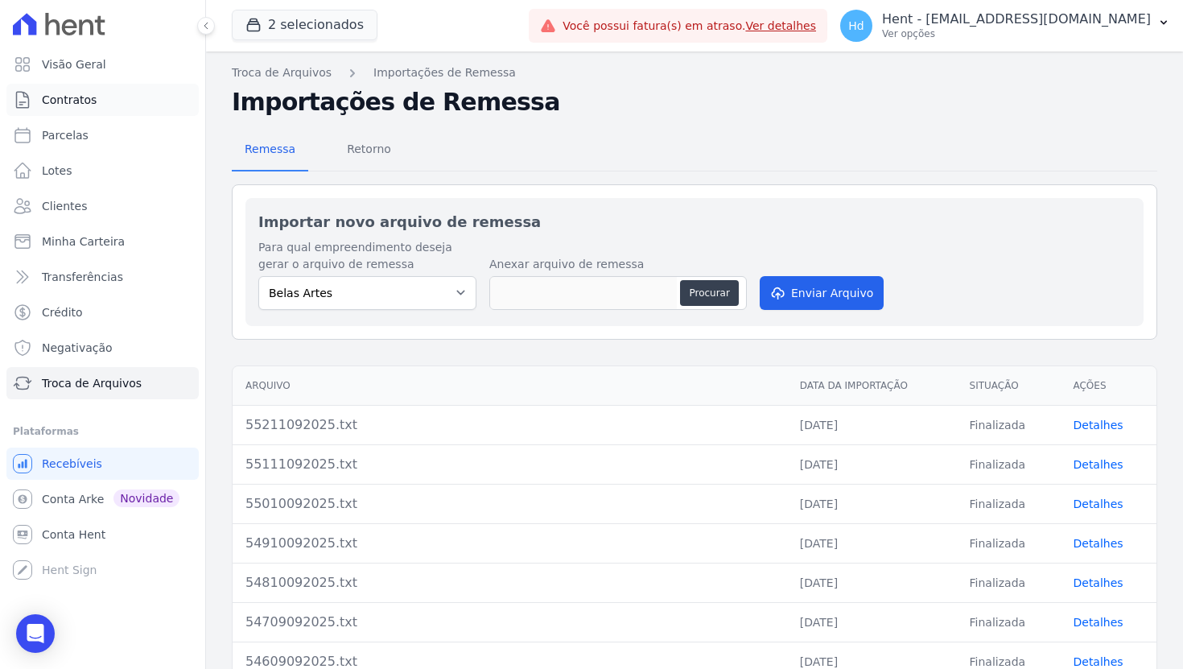
click at [132, 108] on link "Contratos" at bounding box center [102, 100] width 192 height 32
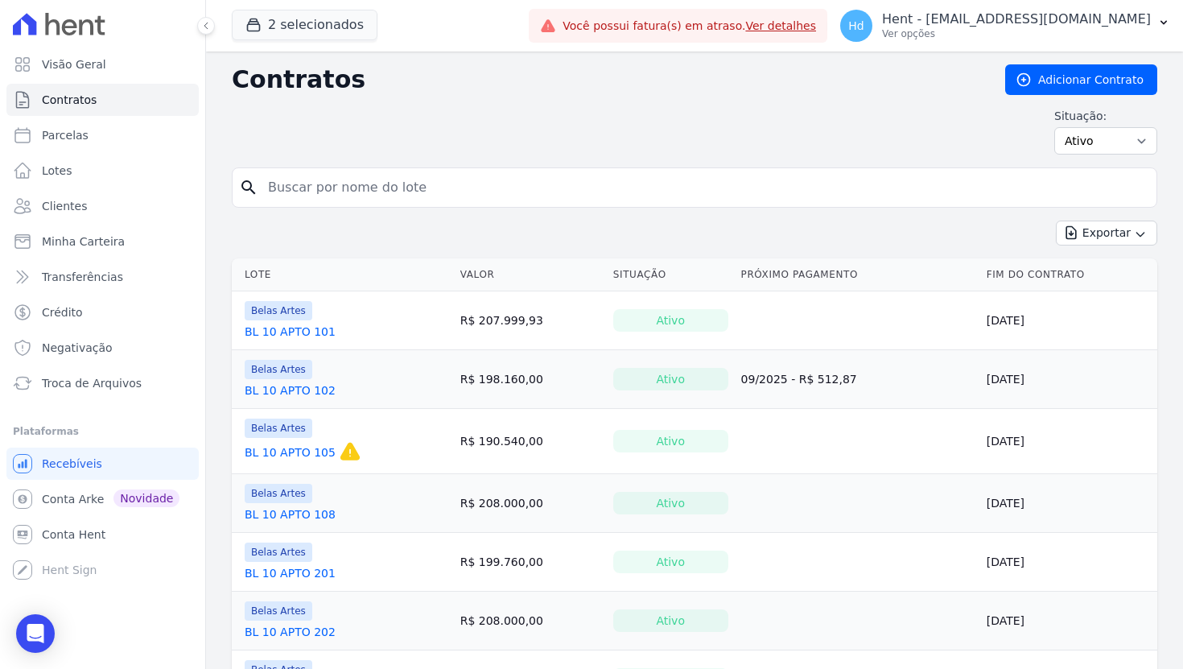
click at [308, 330] on link "BL 10 APTO 101" at bounding box center [290, 332] width 91 height 16
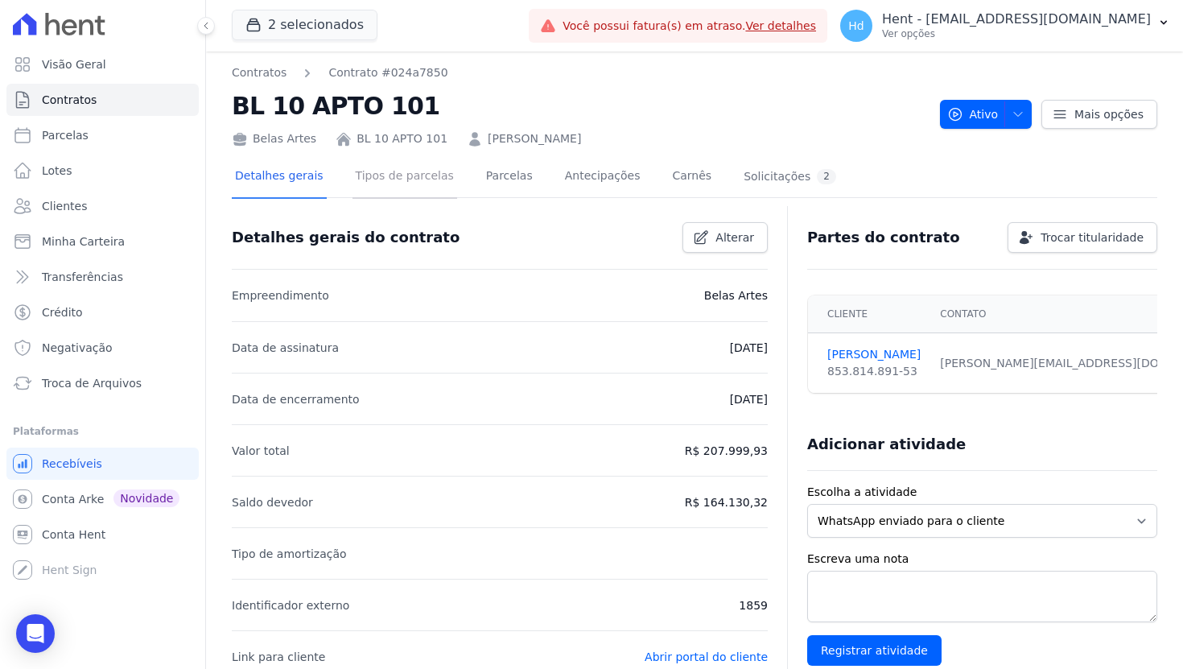
click at [406, 183] on link "Tipos de parcelas" at bounding box center [405, 177] width 105 height 43
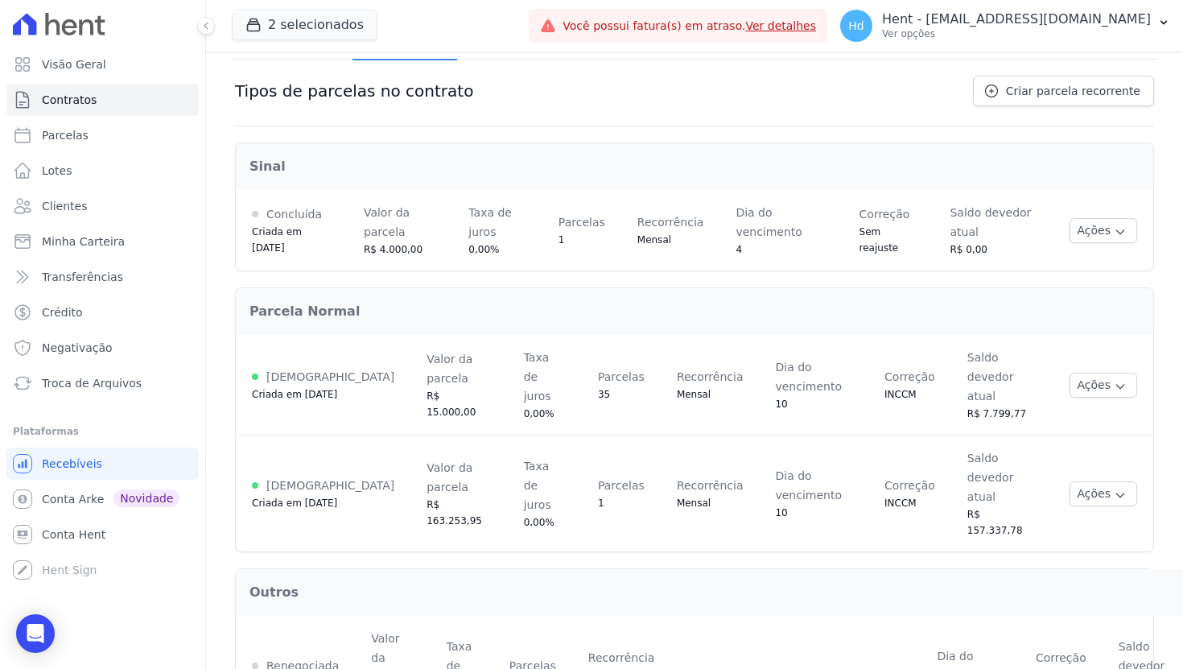
scroll to position [150, 0]
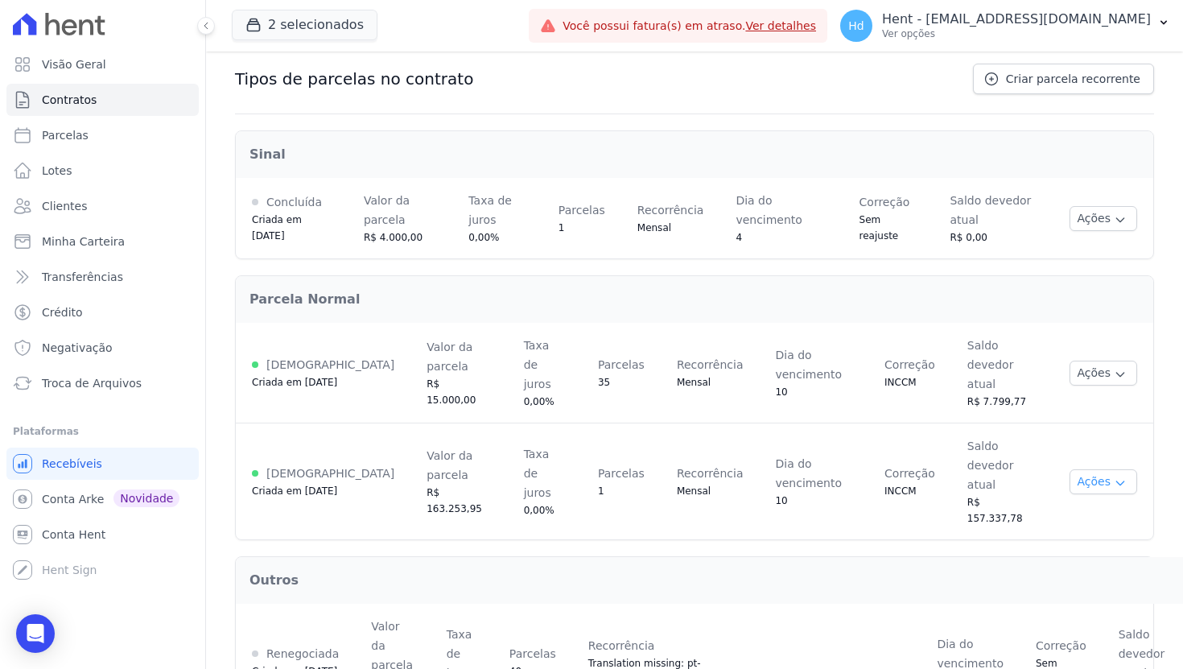
click at [1114, 476] on icon "button" at bounding box center [1120, 482] width 13 height 13
click at [1078, 553] on link "Renegociar" at bounding box center [1068, 562] width 124 height 19
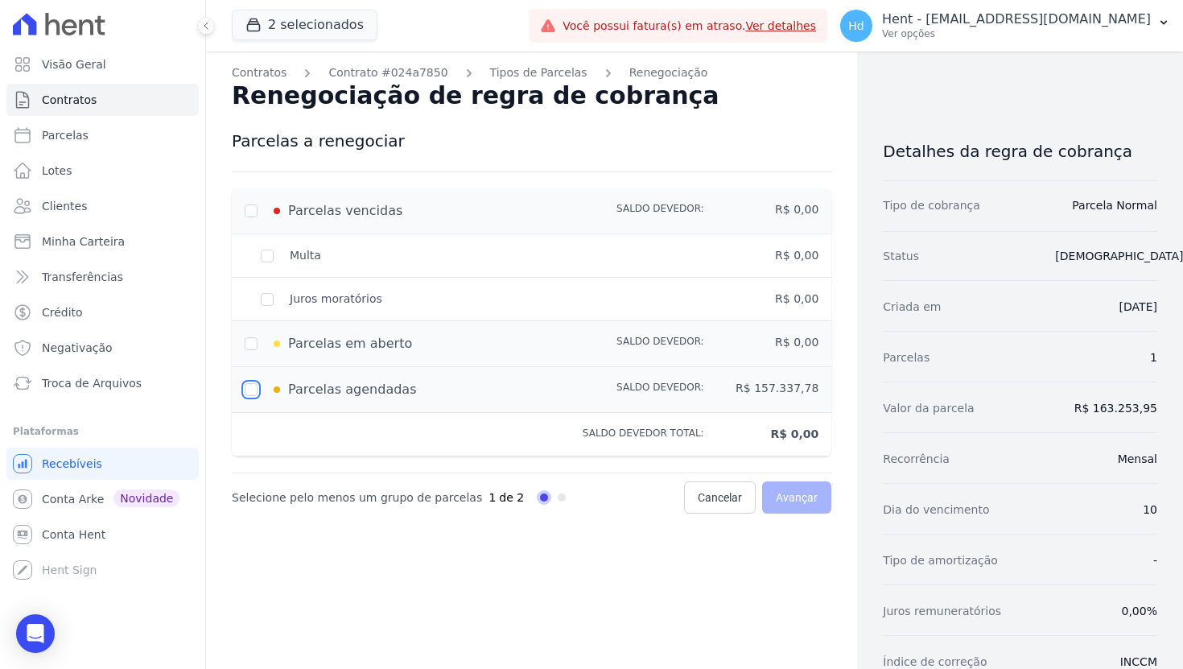
click at [254, 390] on input "checkbox" at bounding box center [251, 389] width 13 height 13
checkbox input "true"
type input "157337.78"
click at [814, 497] on span "Avançar" at bounding box center [797, 497] width 42 height 16
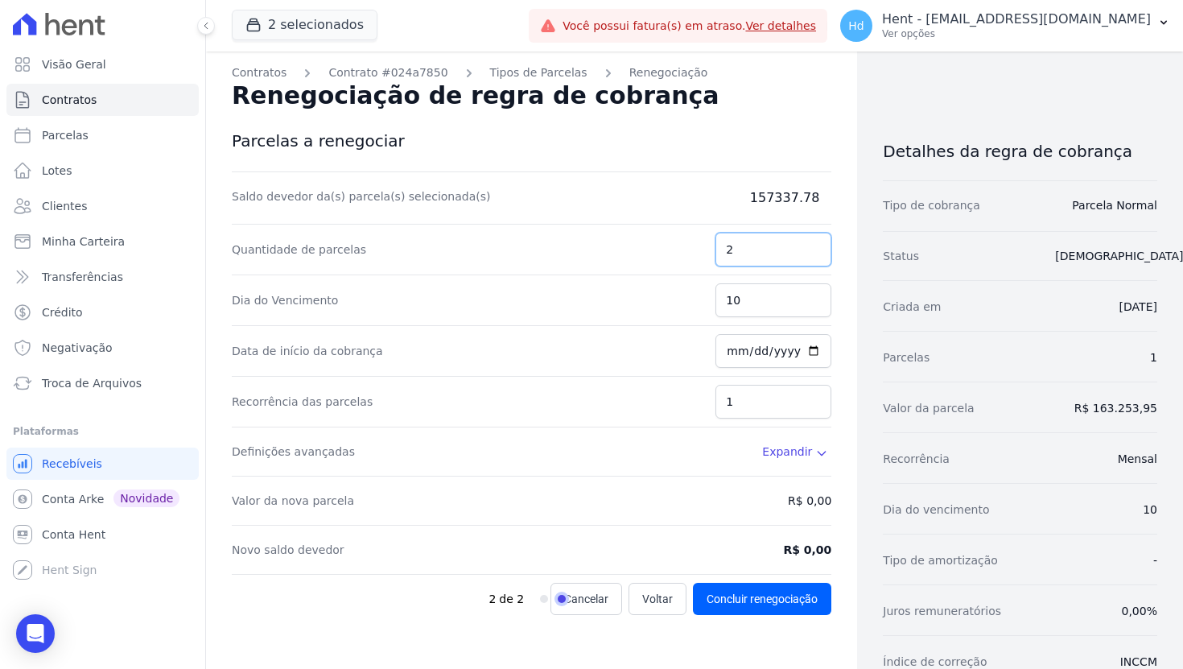
click at [818, 242] on input "2" at bounding box center [773, 250] width 116 height 34
click at [818, 242] on input "3" at bounding box center [773, 250] width 116 height 34
click at [818, 242] on input "4" at bounding box center [773, 250] width 116 height 34
click at [818, 242] on input "5" at bounding box center [773, 250] width 116 height 34
click at [818, 242] on input "6" at bounding box center [773, 250] width 116 height 34
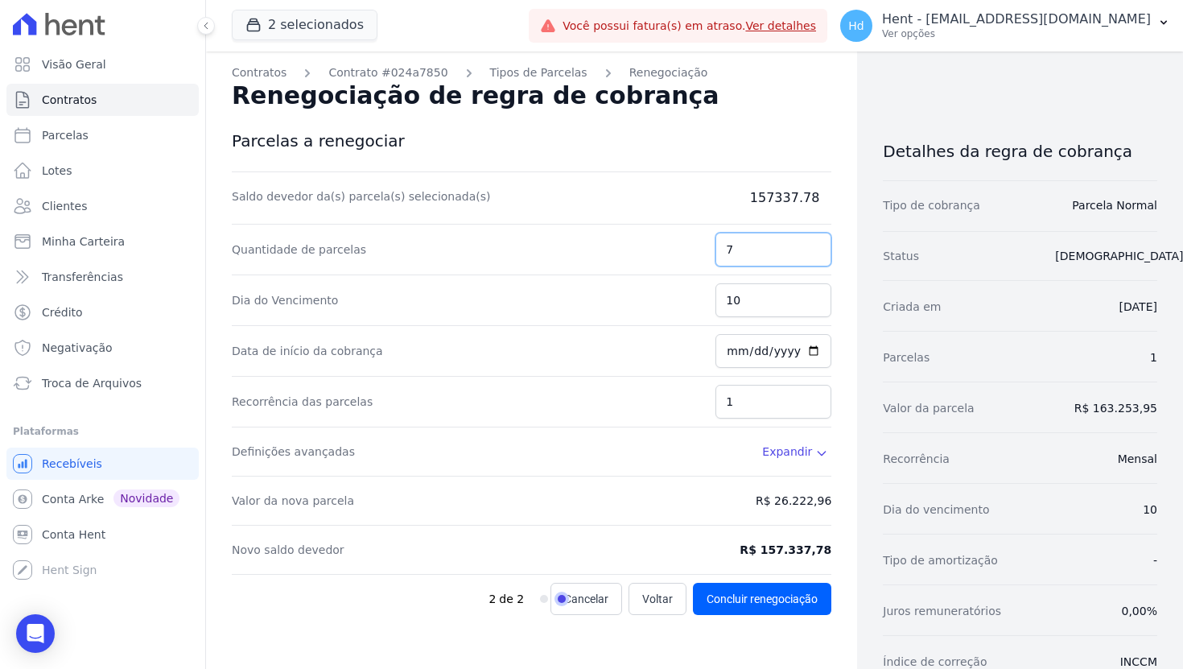
click at [818, 242] on input "7" at bounding box center [773, 250] width 116 height 34
click at [818, 242] on input "8" at bounding box center [773, 250] width 116 height 34
click at [818, 242] on input "9" at bounding box center [773, 250] width 116 height 34
click at [818, 242] on input "10" at bounding box center [773, 250] width 116 height 34
type input "11"
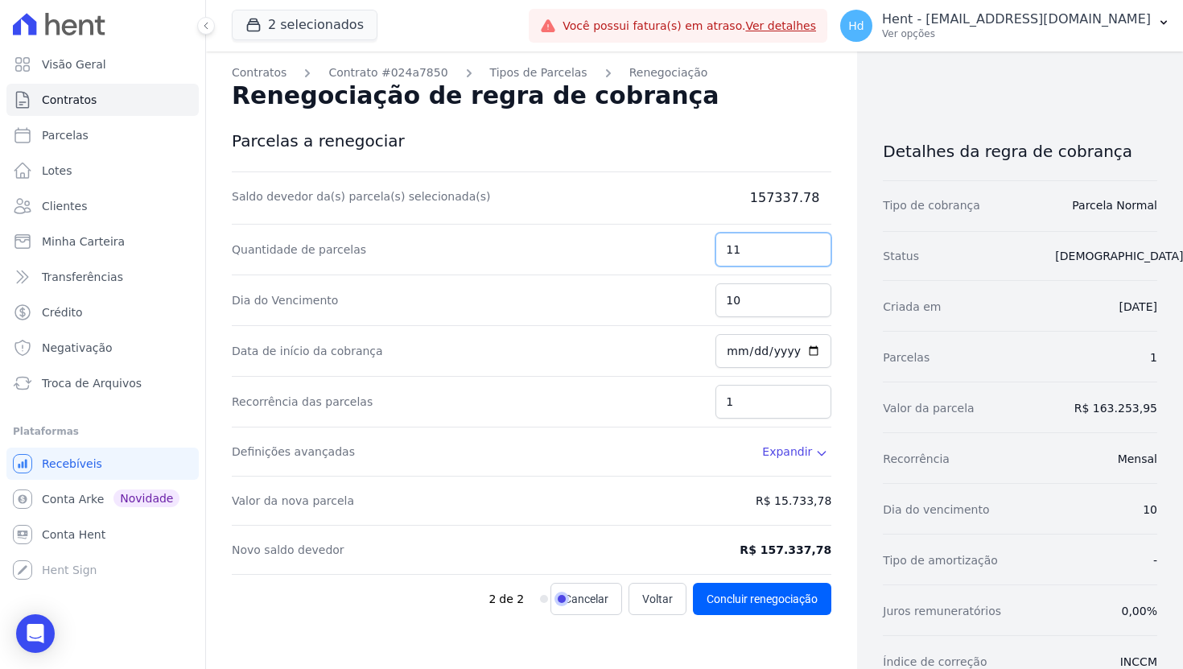
click at [818, 242] on input "11" at bounding box center [773, 250] width 116 height 34
click at [814, 353] on input "2025-09-11" at bounding box center [773, 351] width 116 height 34
click at [853, 329] on div "Contratos Contrato #024a7850 Tipos de Parcelas Renegociação Renegociação de reg…" at bounding box center [531, 529] width 651 height 954
click at [138, 66] on link "Visão Geral" at bounding box center [102, 64] width 192 height 32
